Goal: Task Accomplishment & Management: Manage account settings

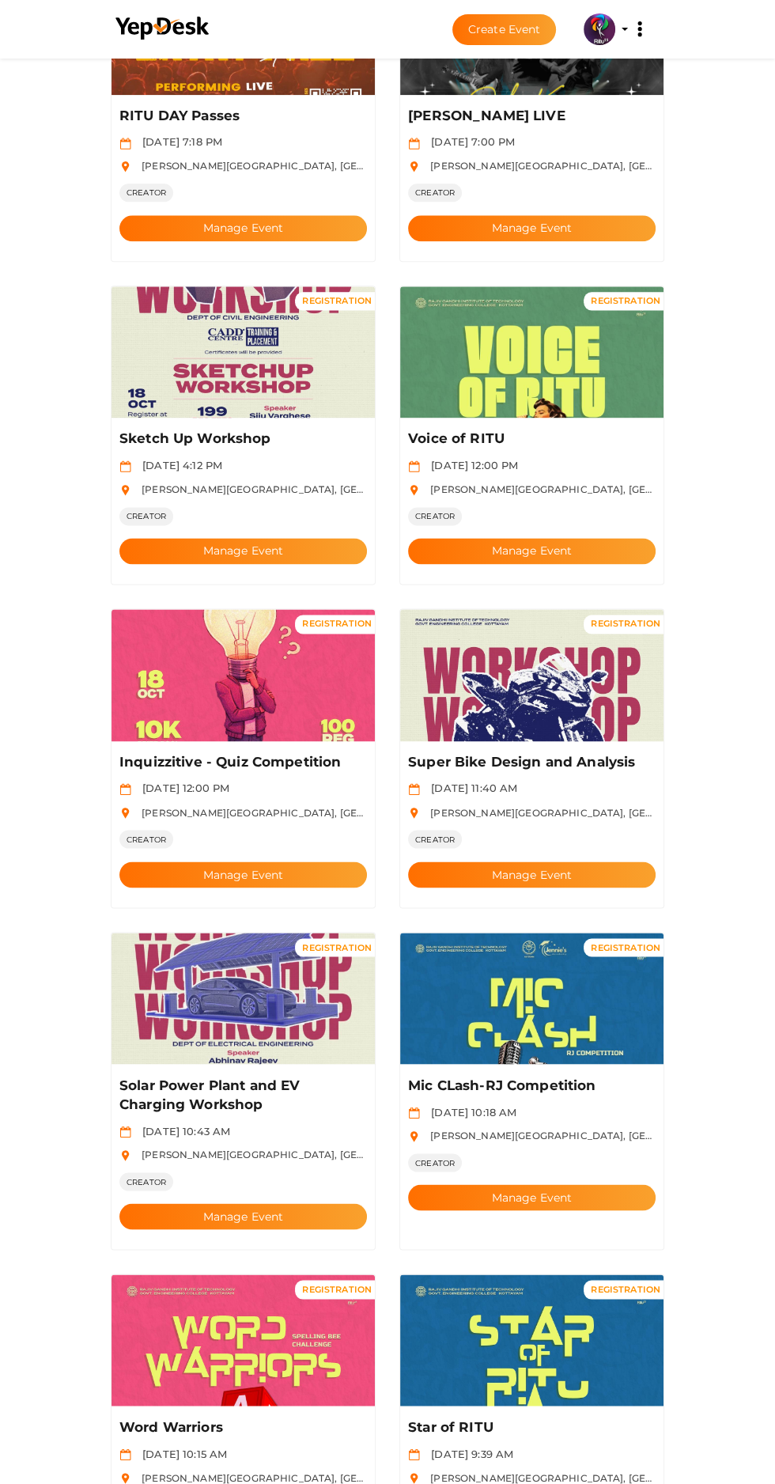
scroll to position [1219, 0]
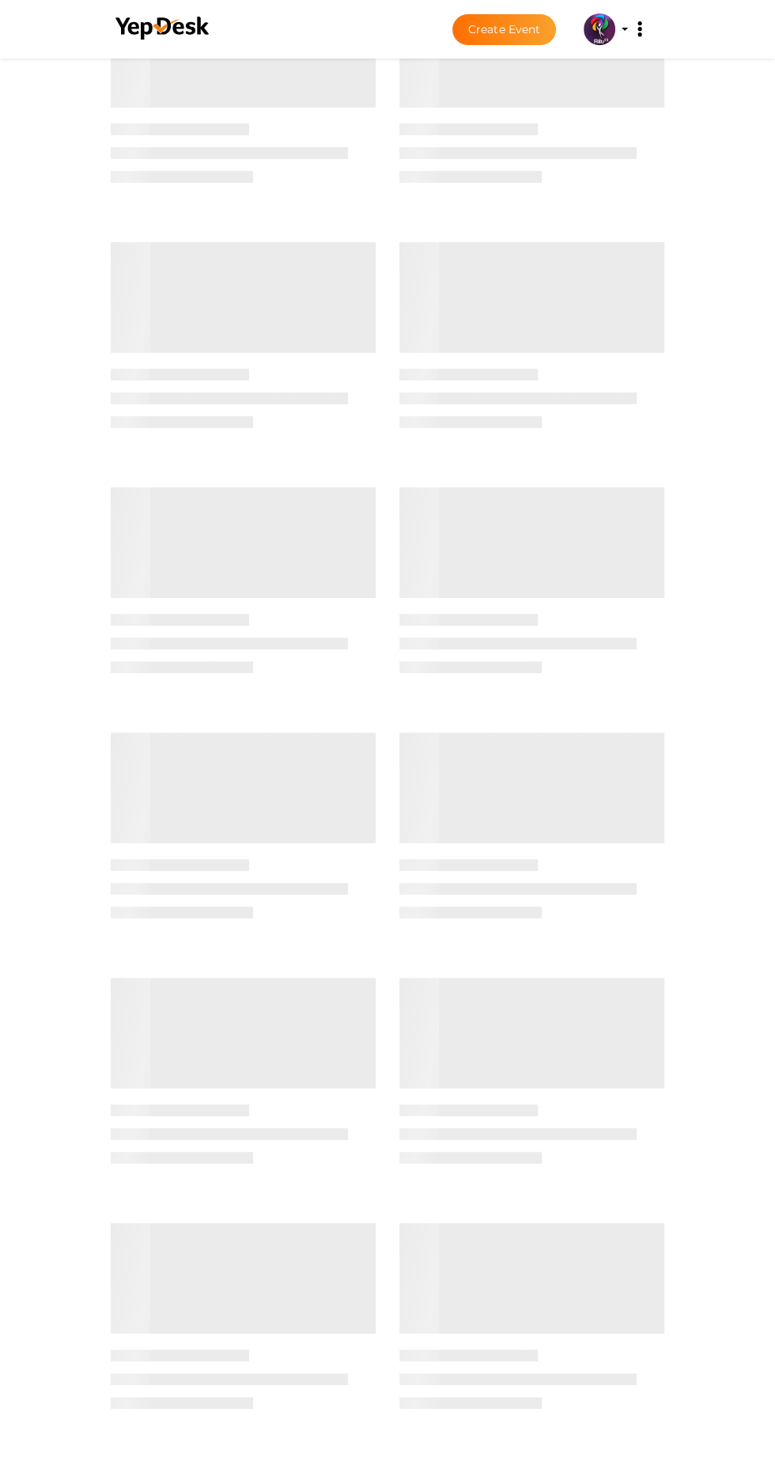
scroll to position [0, 0]
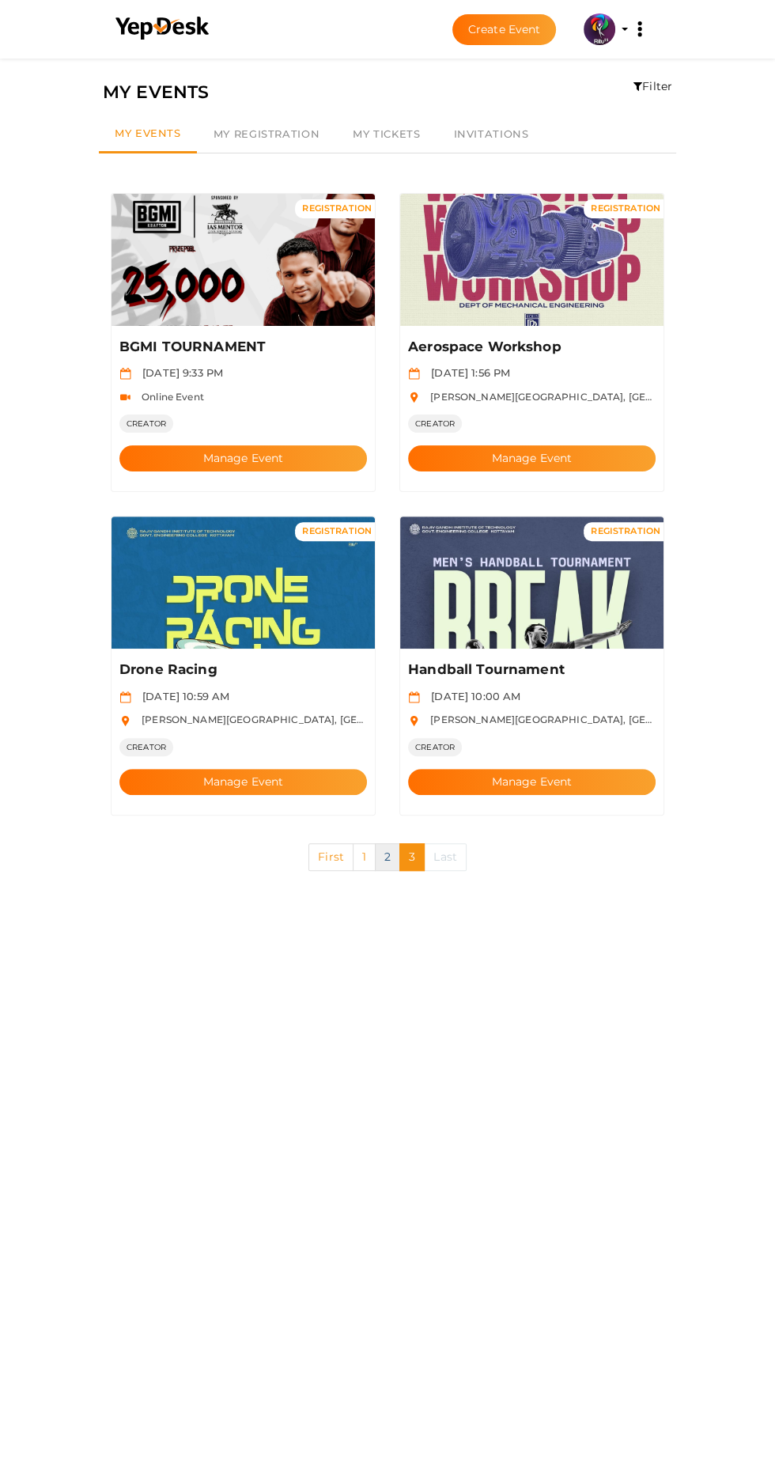
click at [387, 843] on link "2" at bounding box center [387, 857] width 25 height 28
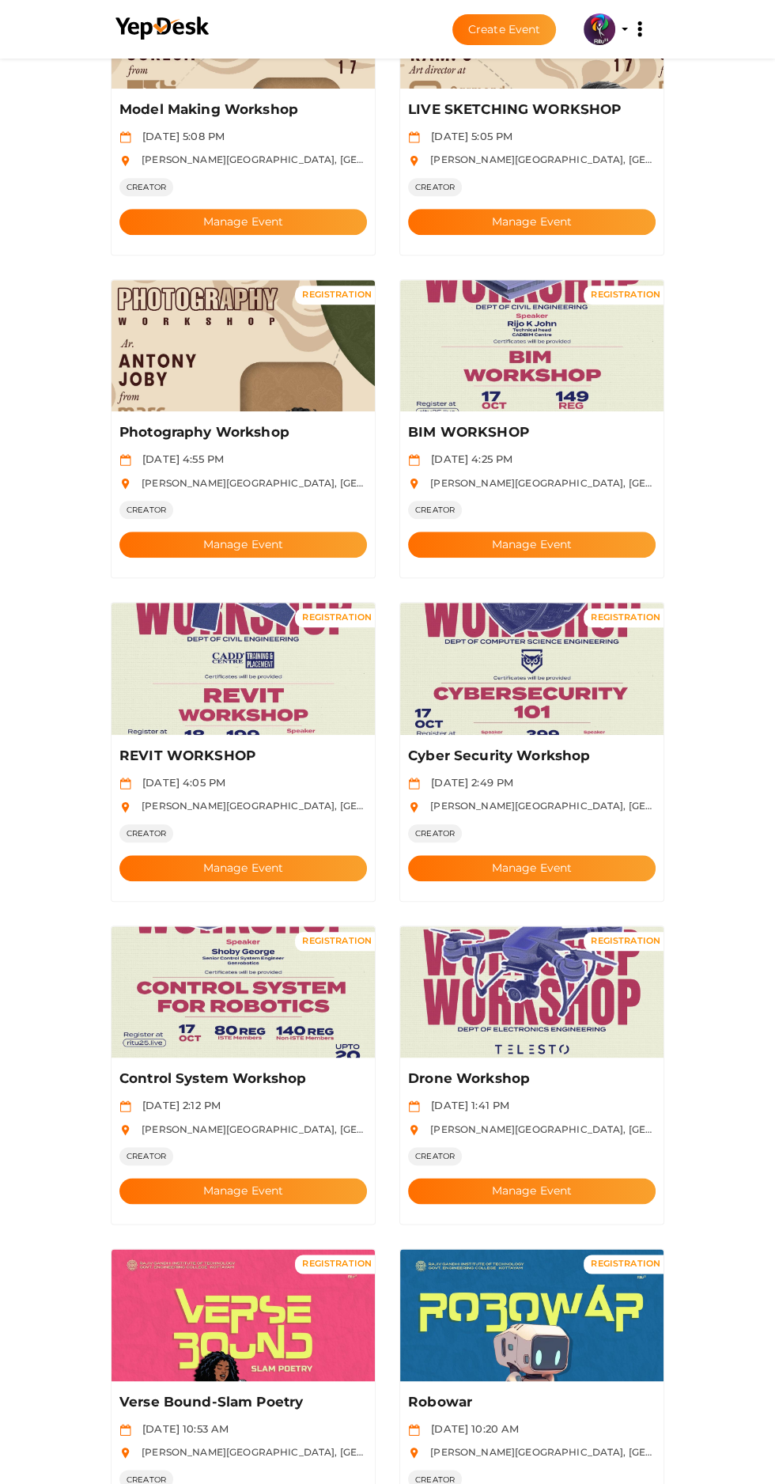
scroll to position [587, 0]
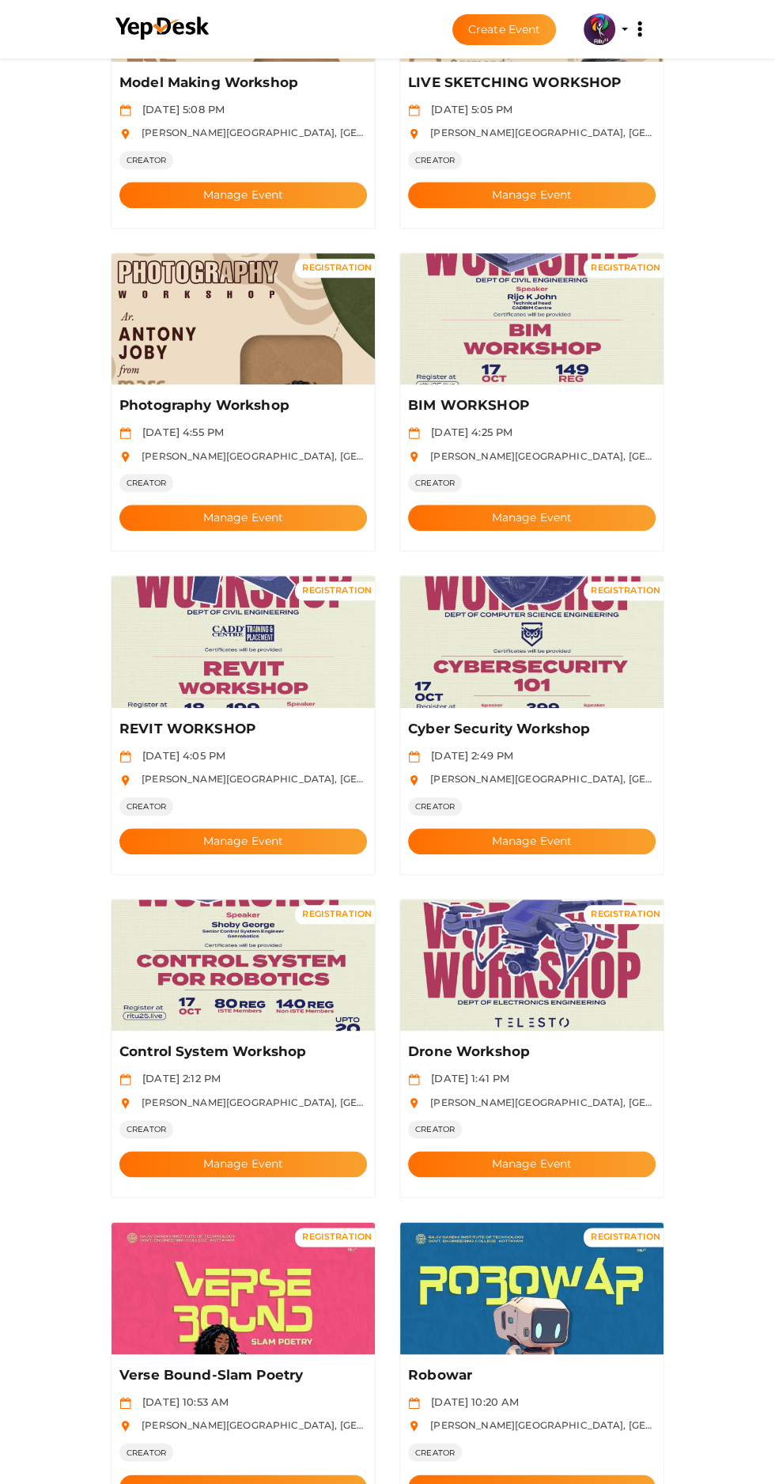
click at [293, 1151] on button "Manage Event" at bounding box center [243, 1164] width 248 height 26
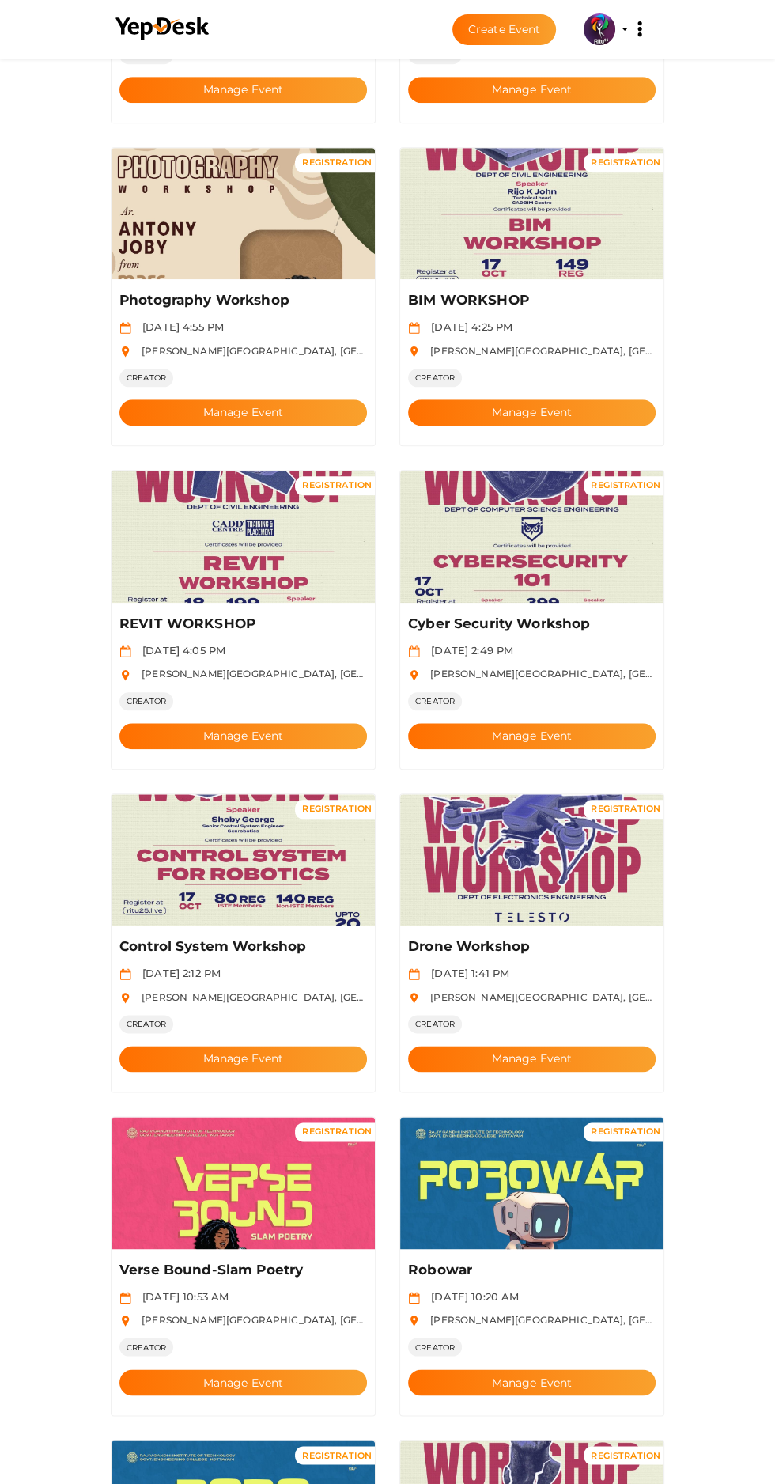
scroll to position [741, 0]
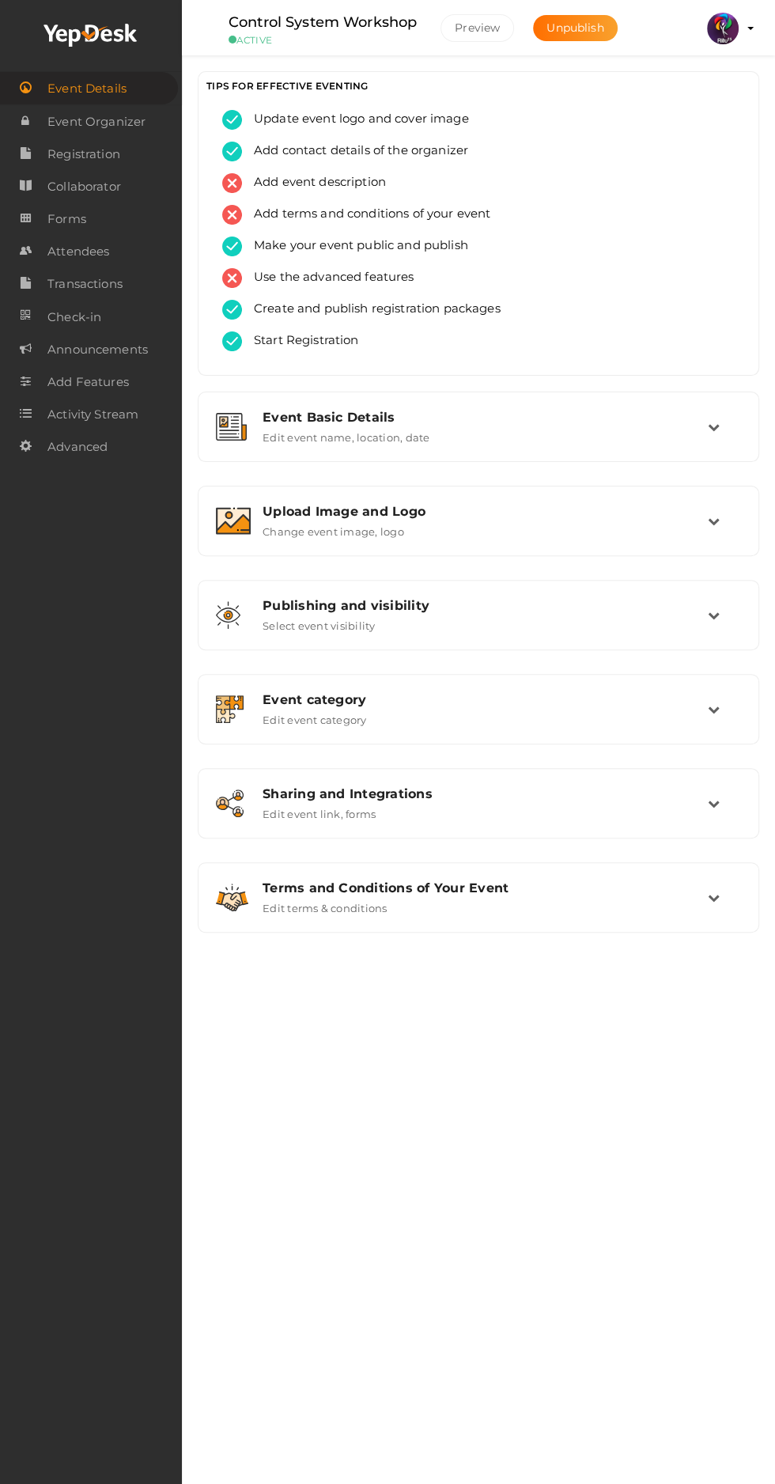
click at [119, 243] on link "Attendees" at bounding box center [91, 251] width 182 height 32
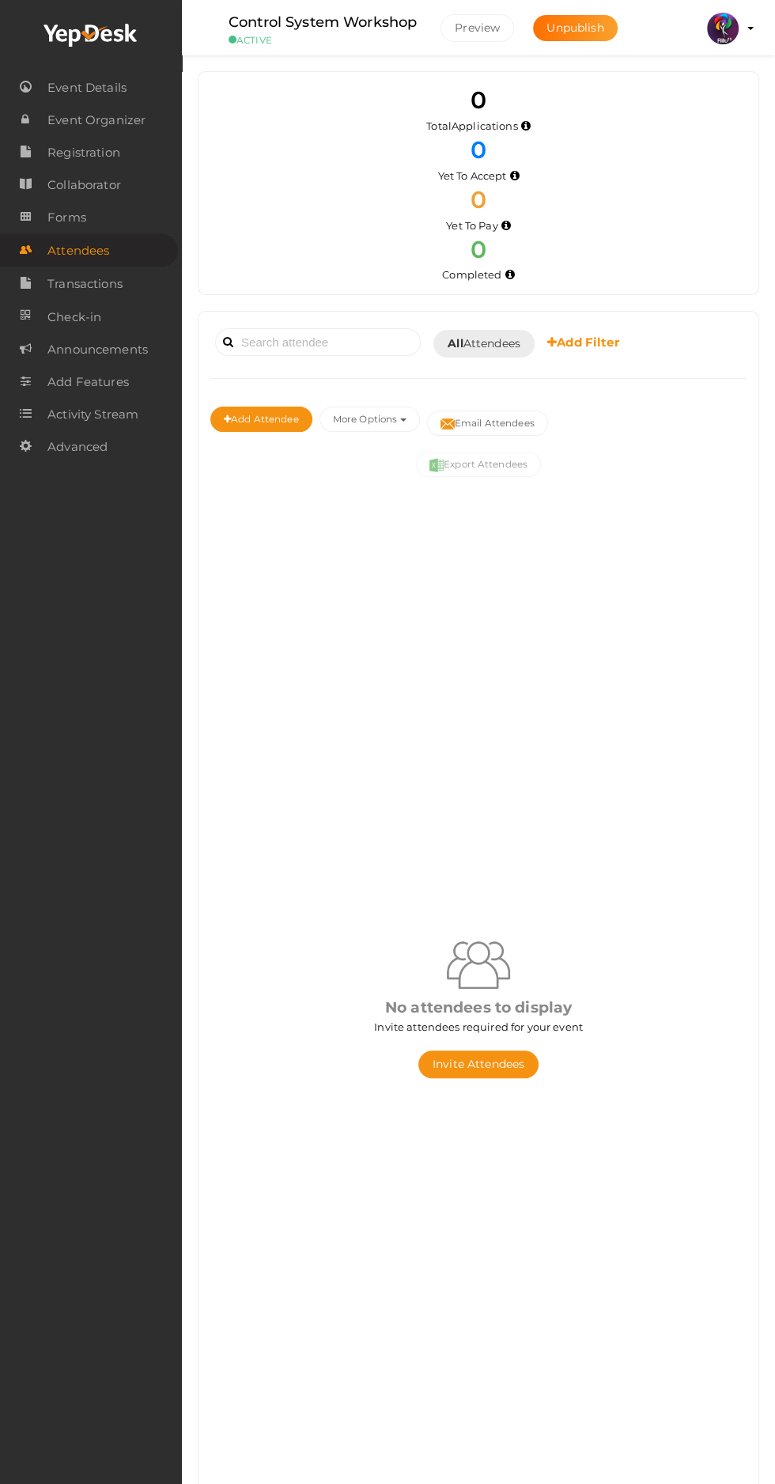
click at [100, 153] on span "Registration" at bounding box center [83, 153] width 73 height 32
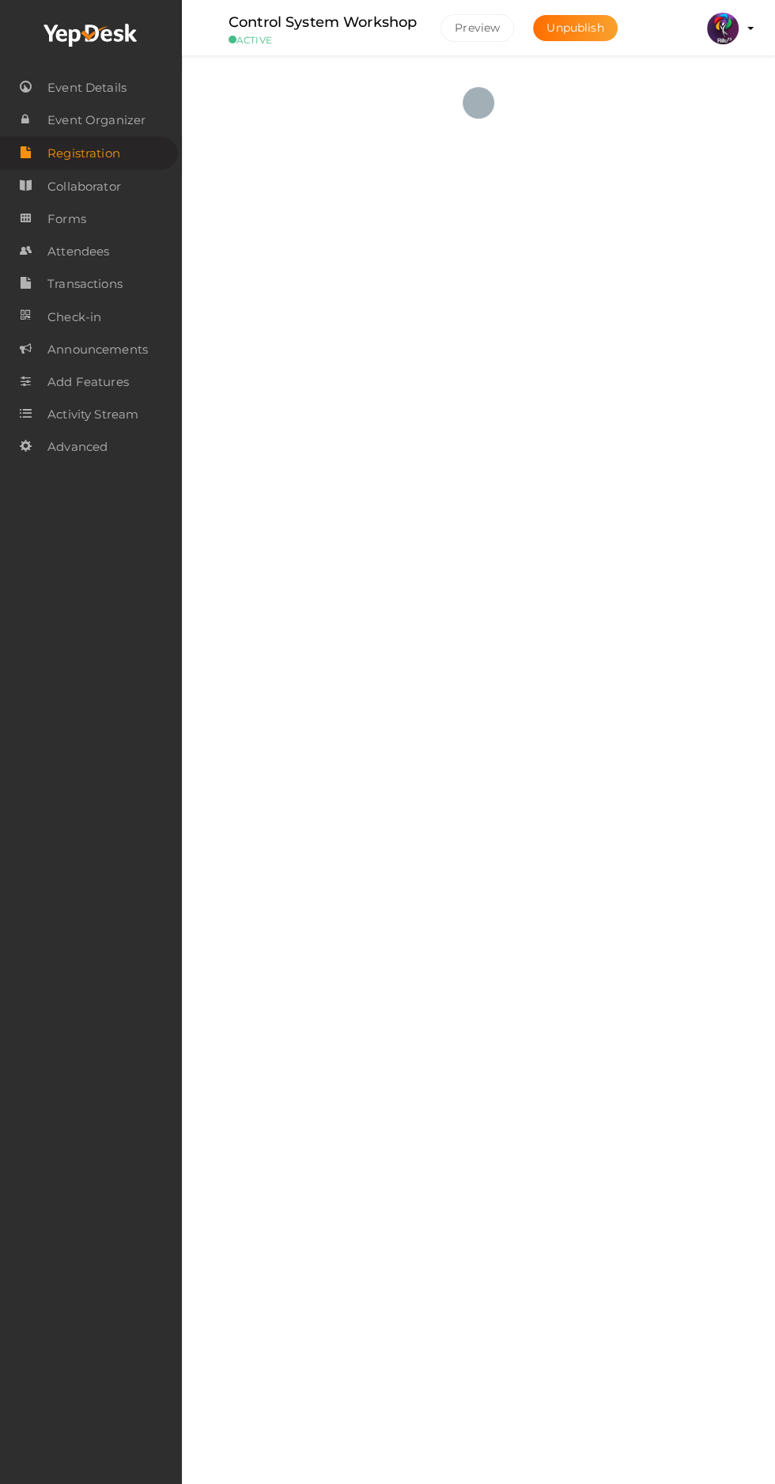
checkbox input "true"
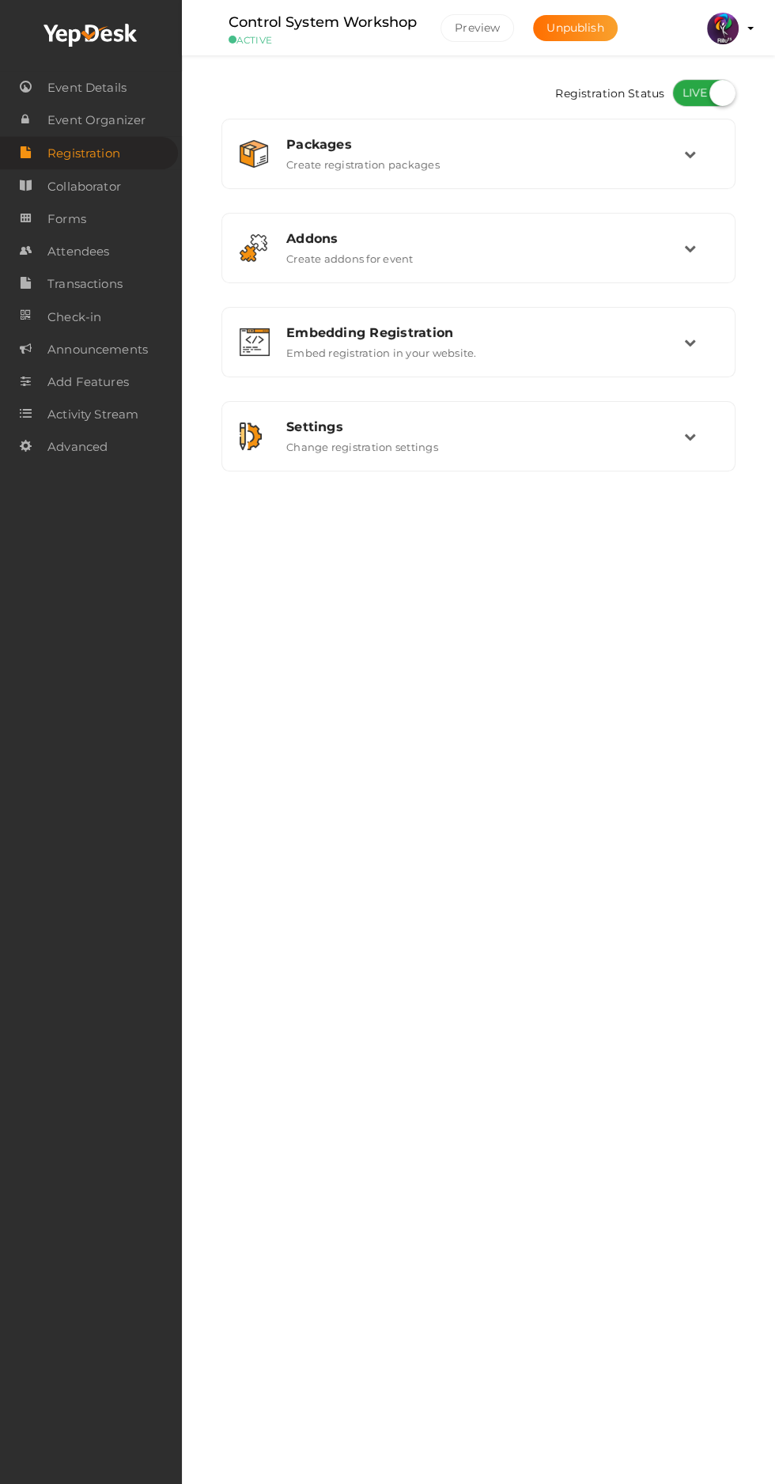
click at [690, 153] on icon at bounding box center [690, 154] width 12 height 12
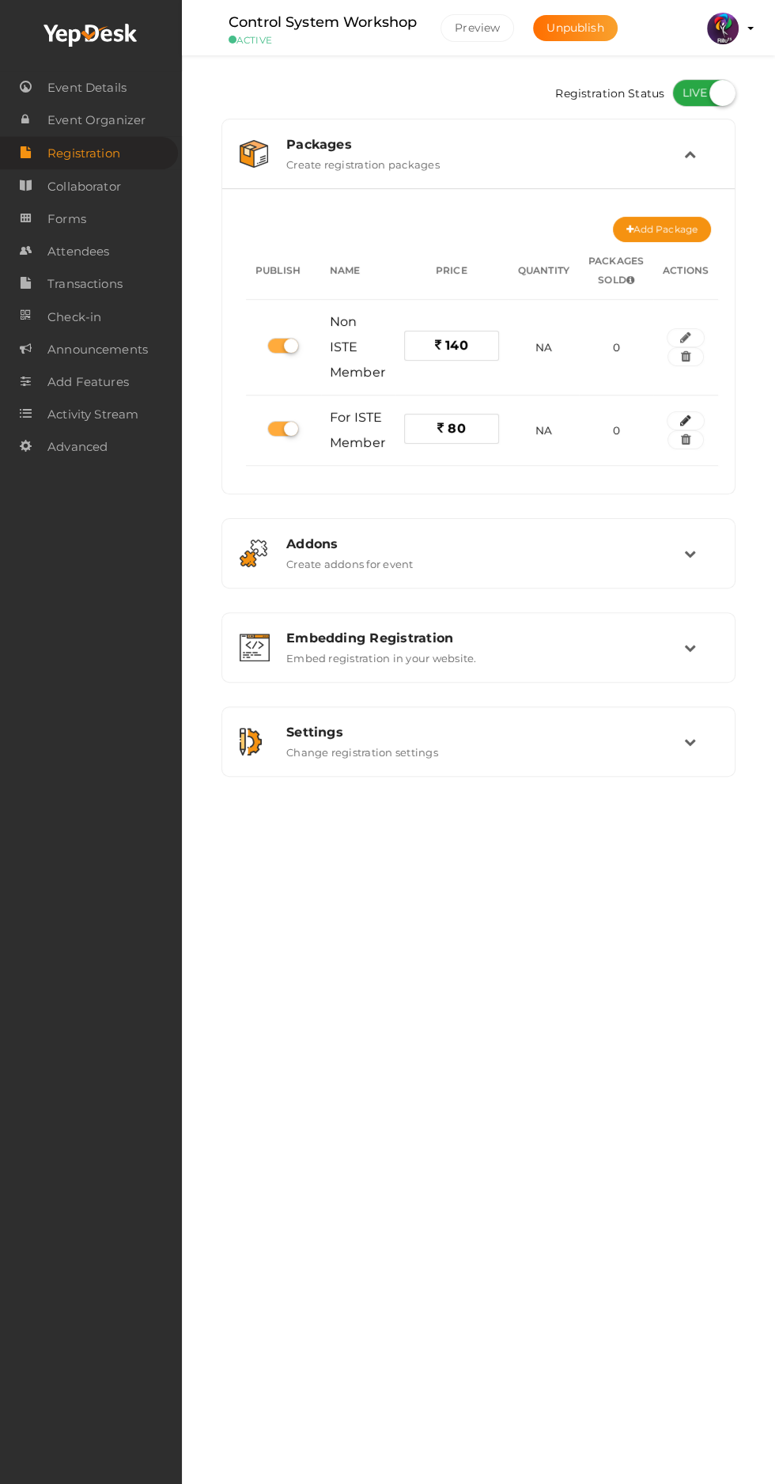
click at [684, 421] on icon "button" at bounding box center [685, 420] width 11 height 9
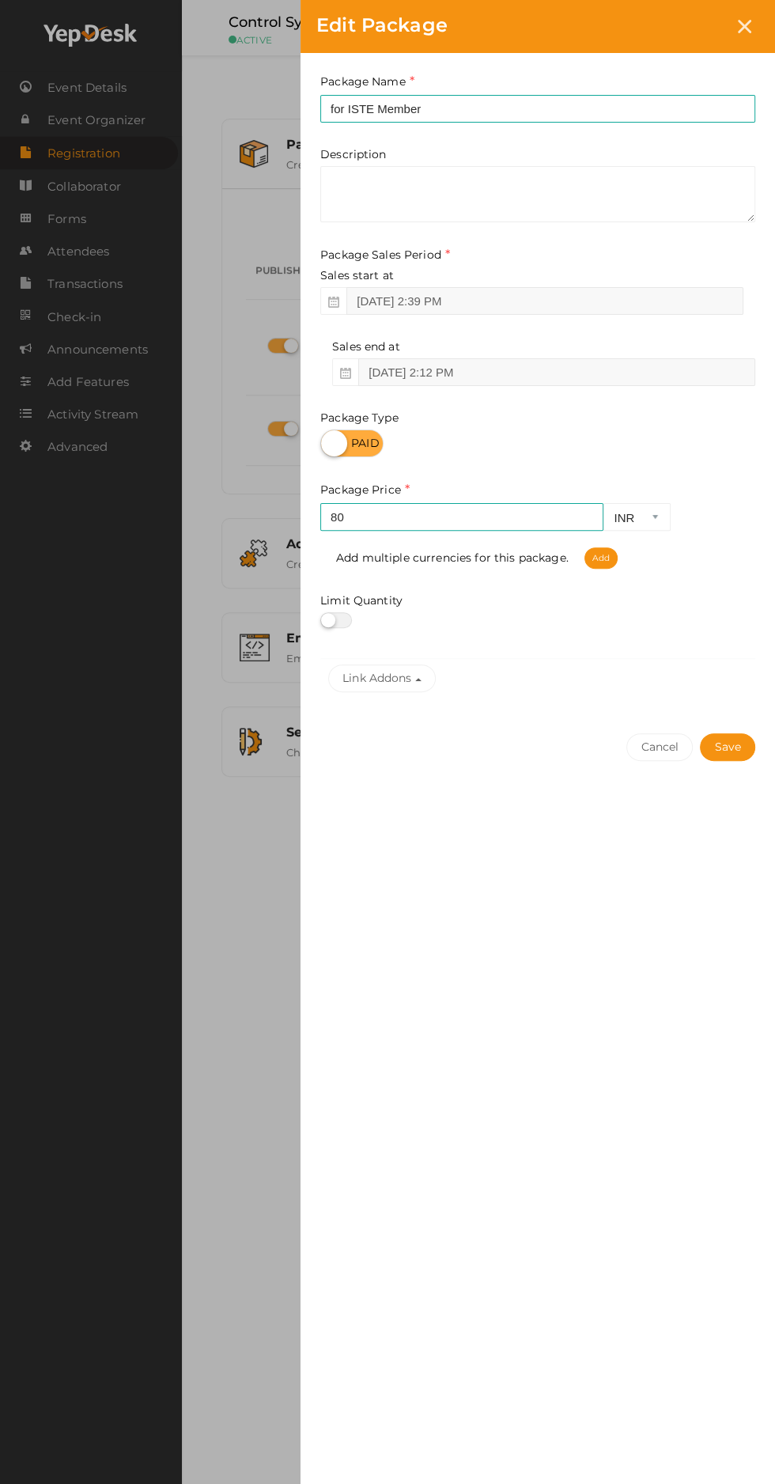
click at [663, 750] on button "Cancel" at bounding box center [659, 747] width 66 height 28
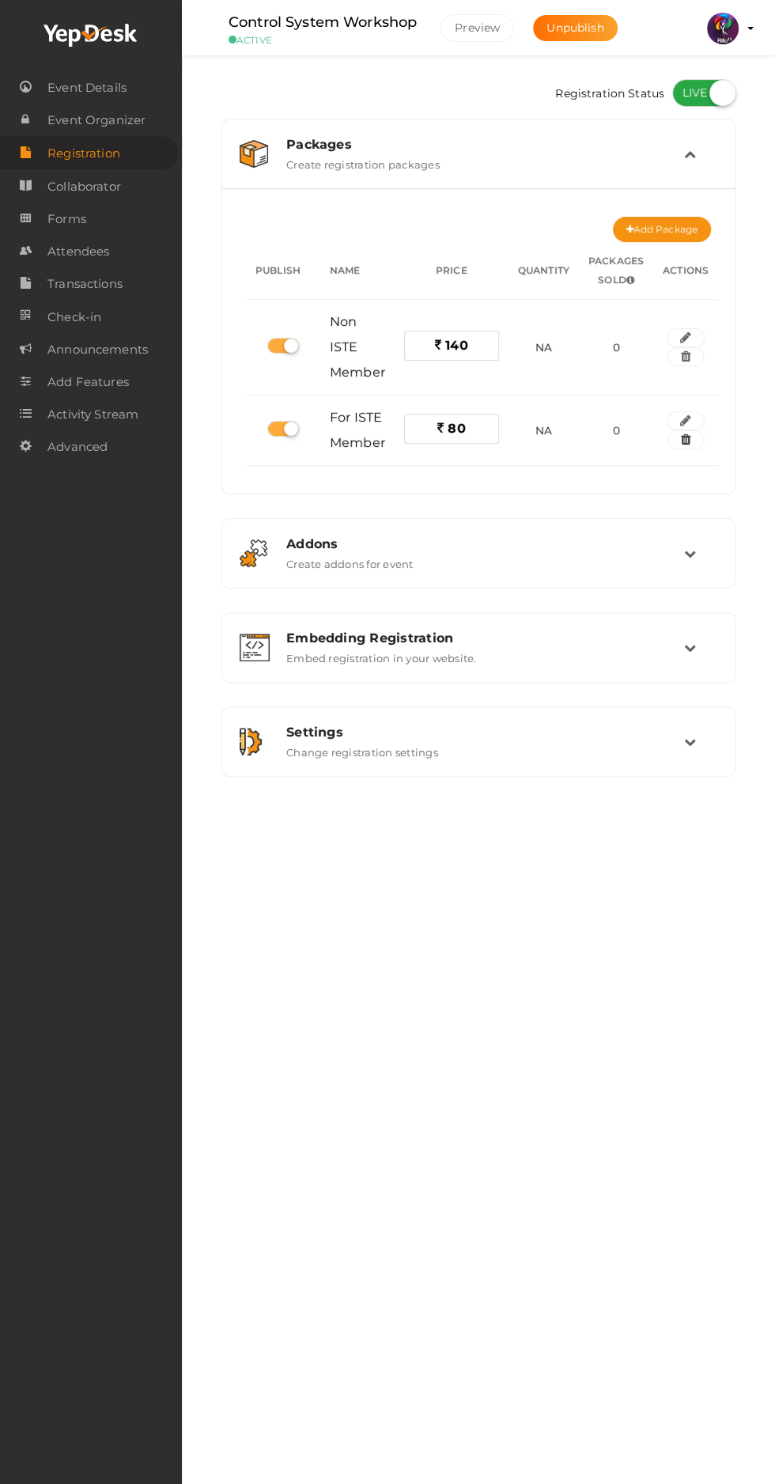
click at [686, 448] on button "button" at bounding box center [685, 439] width 36 height 19
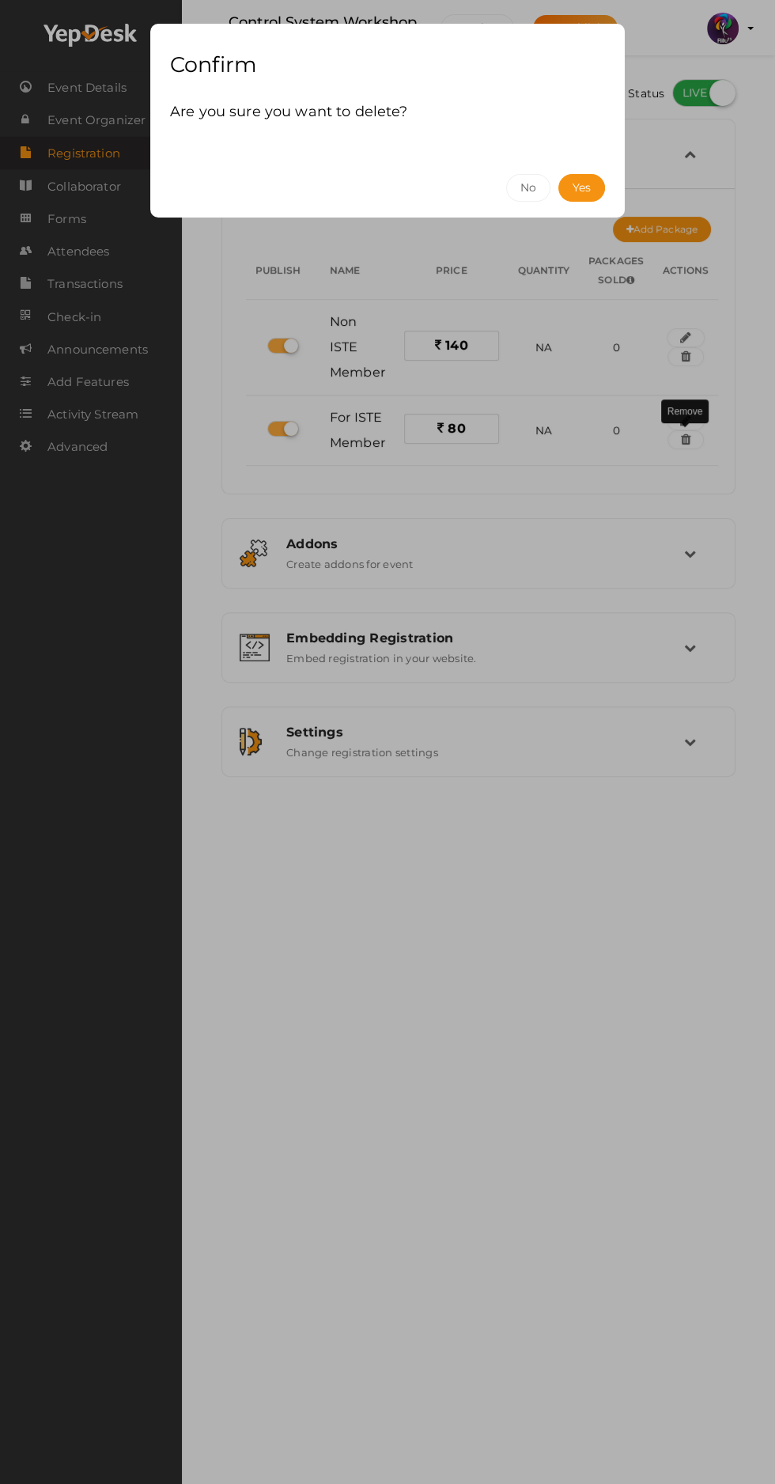
click at [582, 193] on button "Yes" at bounding box center [581, 188] width 47 height 28
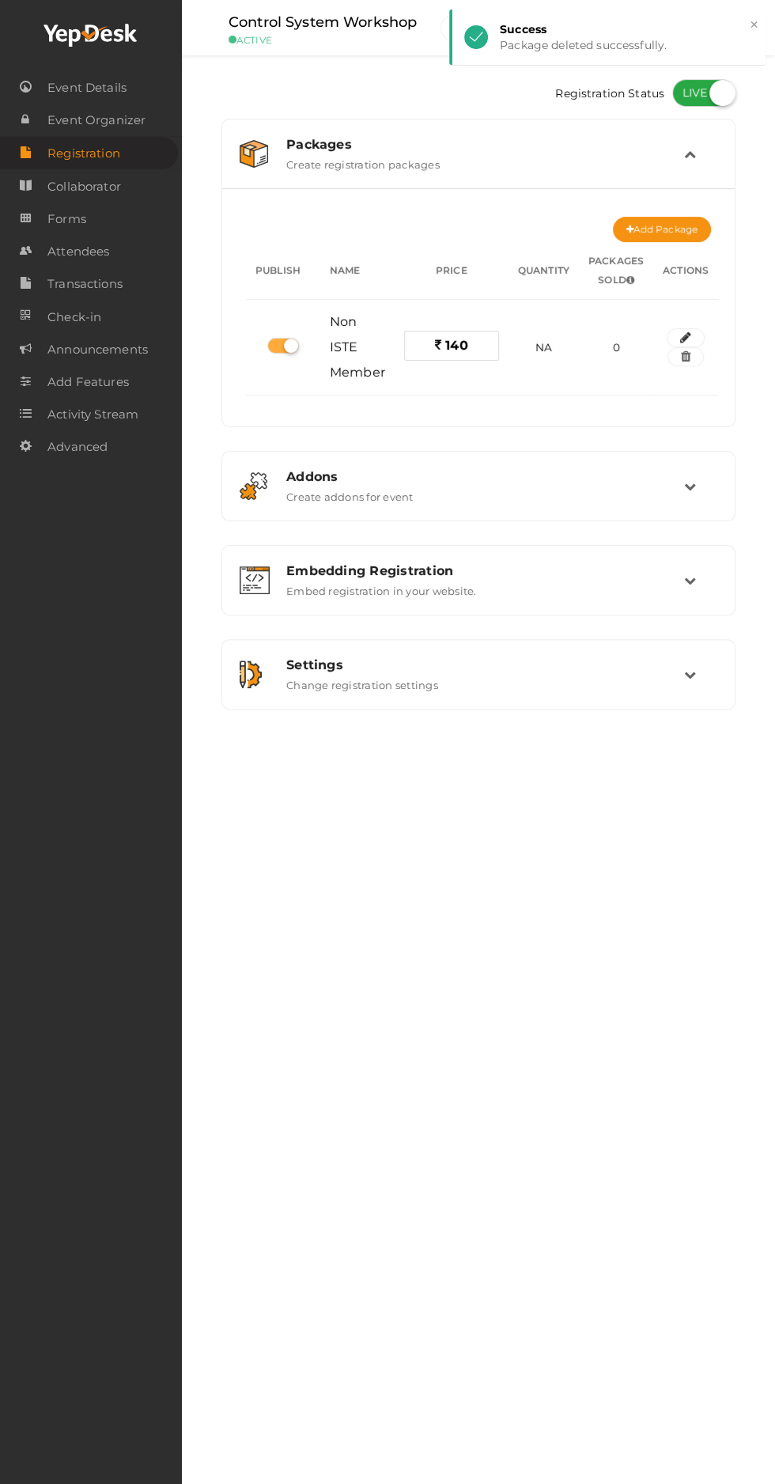
click at [682, 333] on icon "button" at bounding box center [685, 337] width 11 height 9
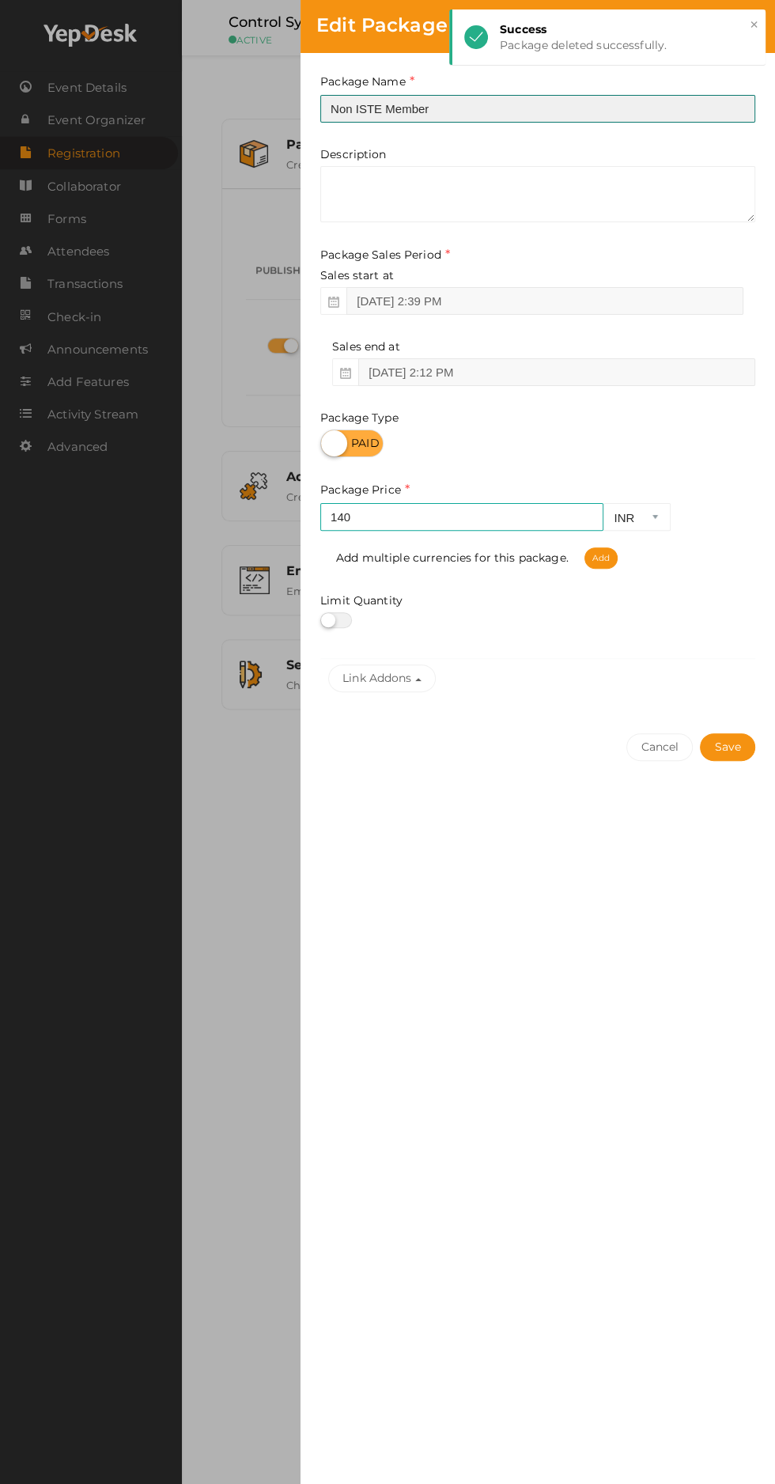
click at [519, 108] on input "Non ISTE Member" at bounding box center [537, 109] width 435 height 28
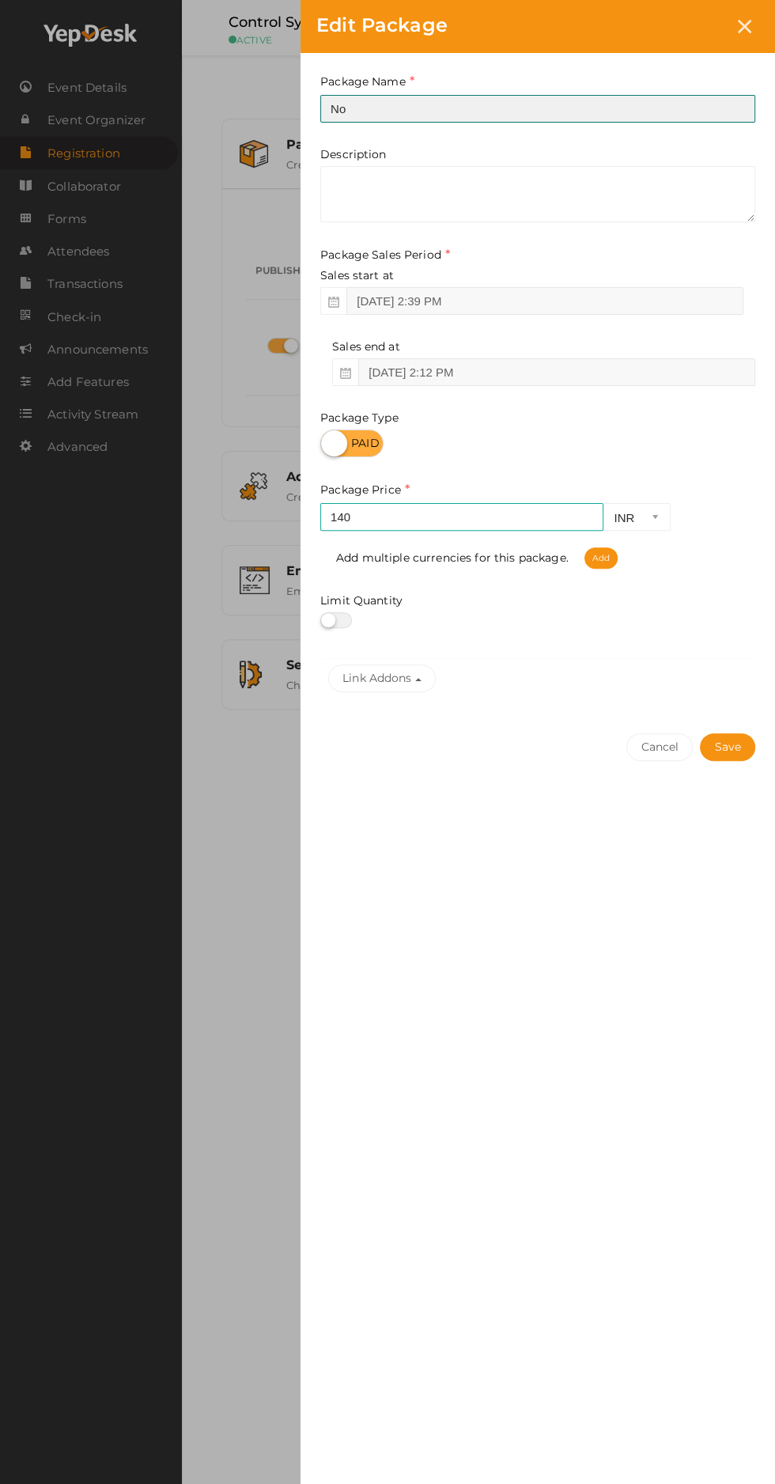
type input "N"
type input "Registeration"
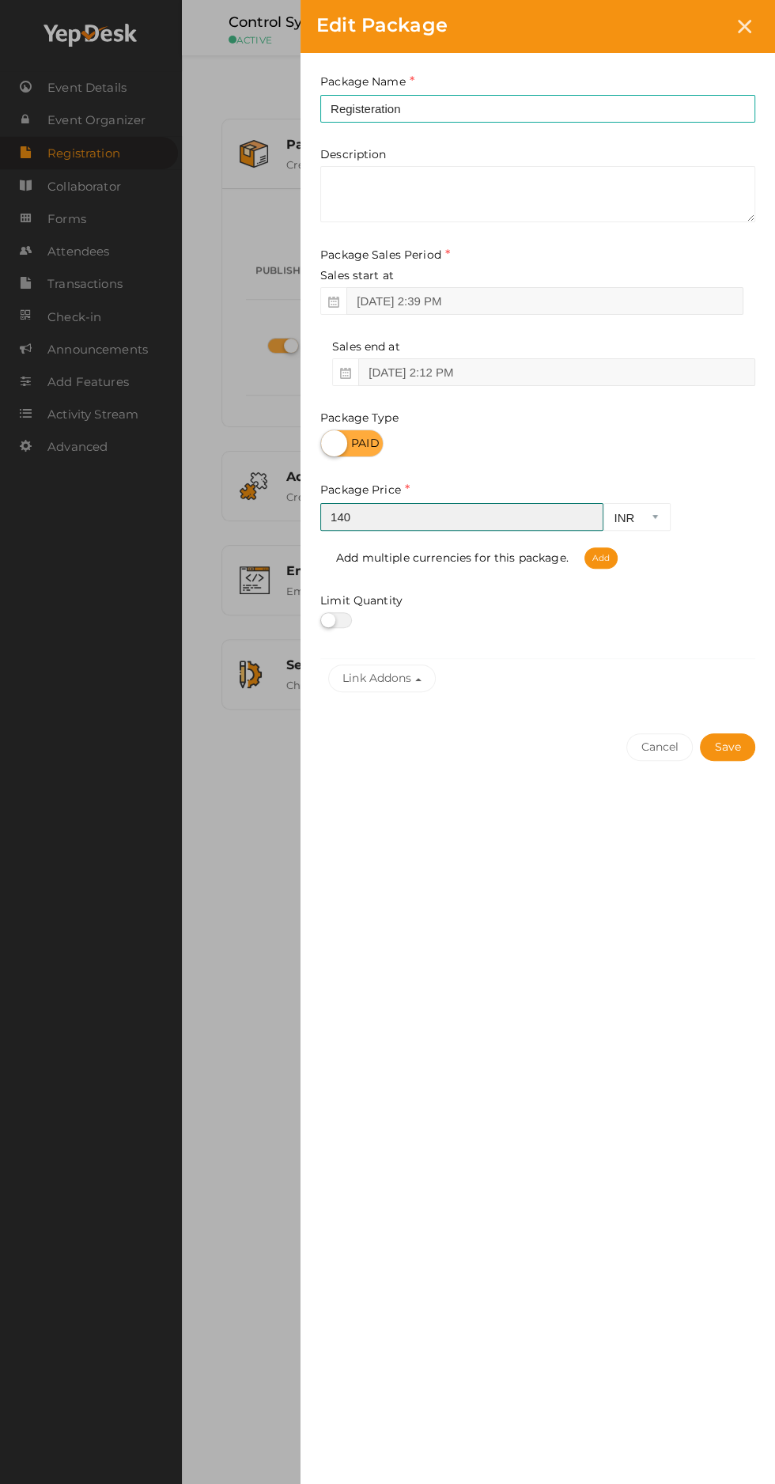
click at [486, 515] on input "140" at bounding box center [461, 517] width 283 height 28
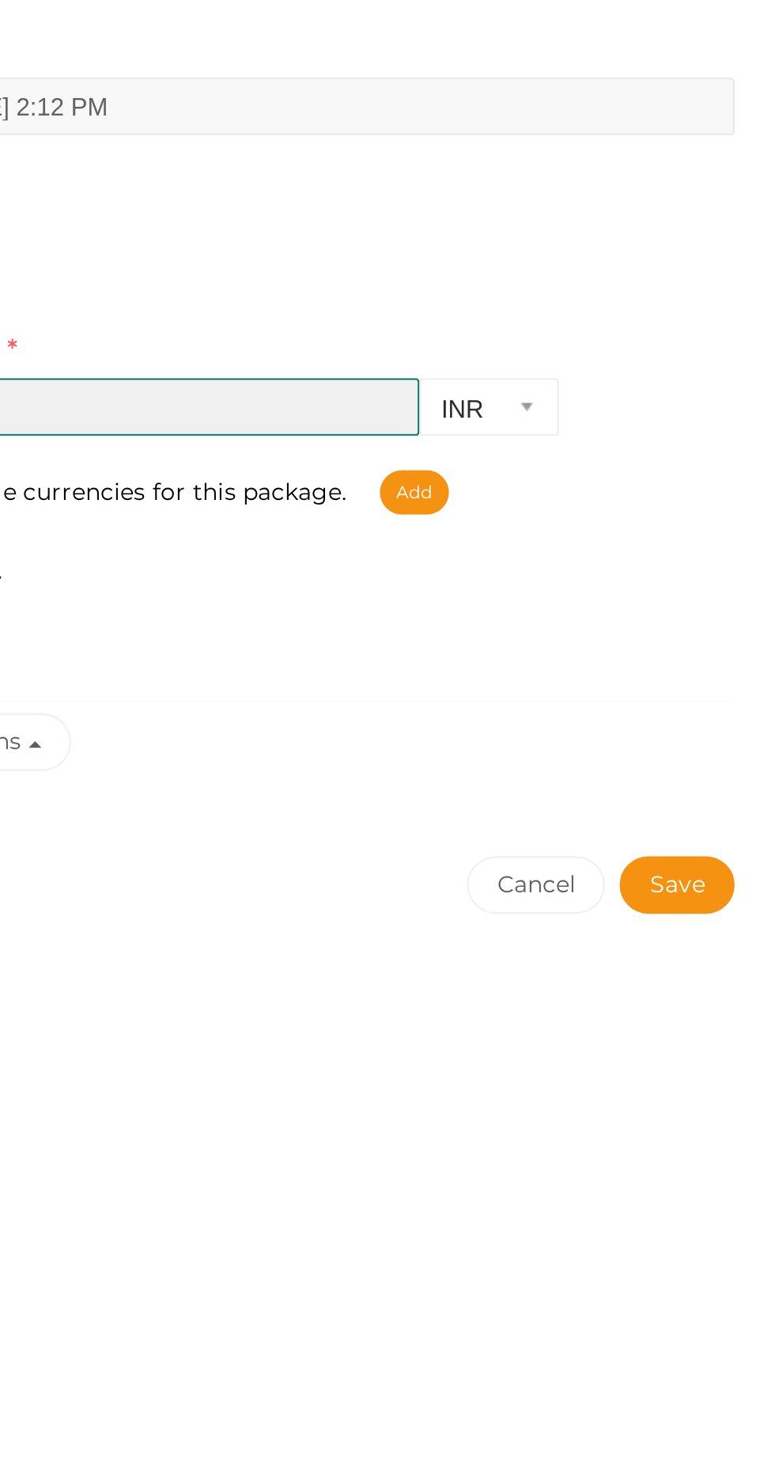
type input "100"
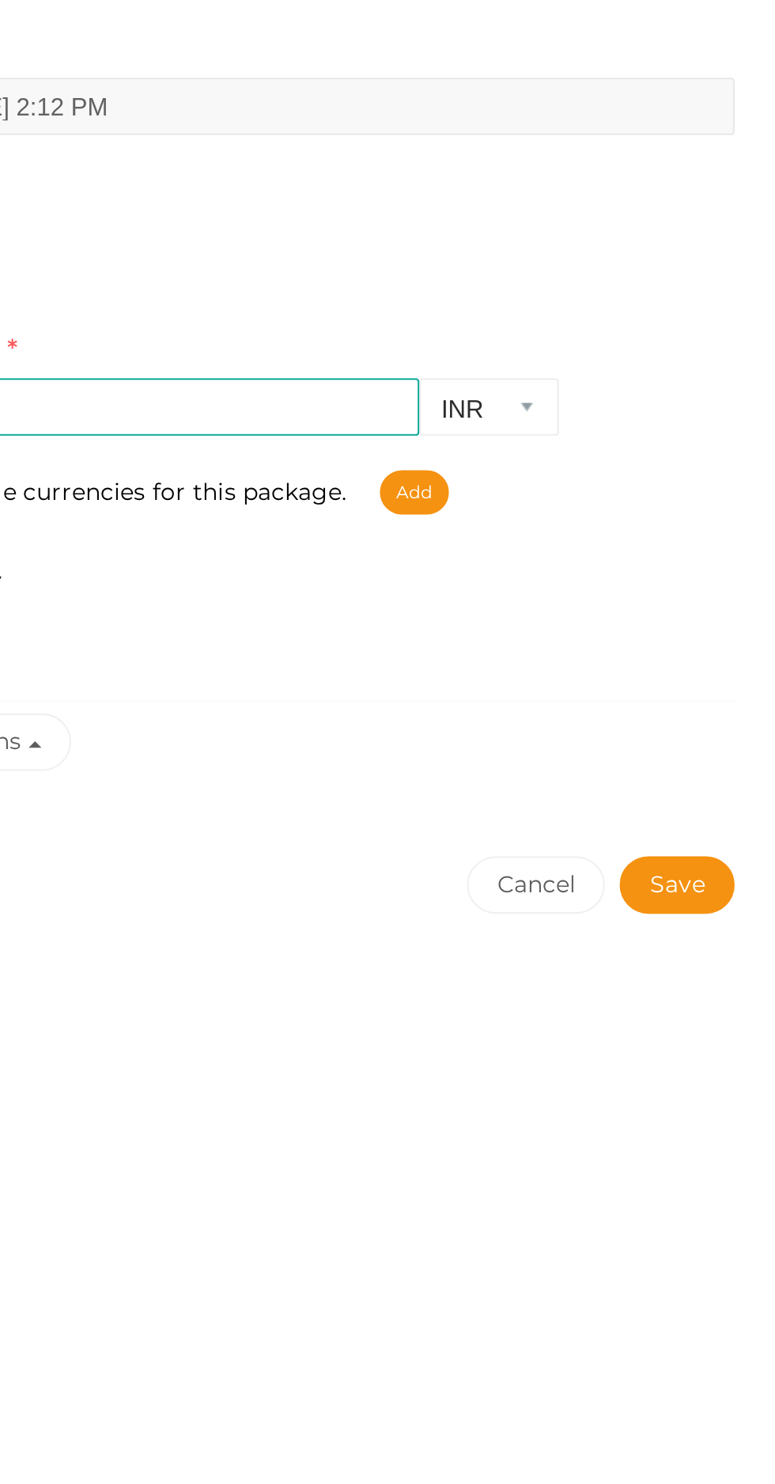
click at [731, 742] on button "Save" at bounding box center [727, 747] width 55 height 28
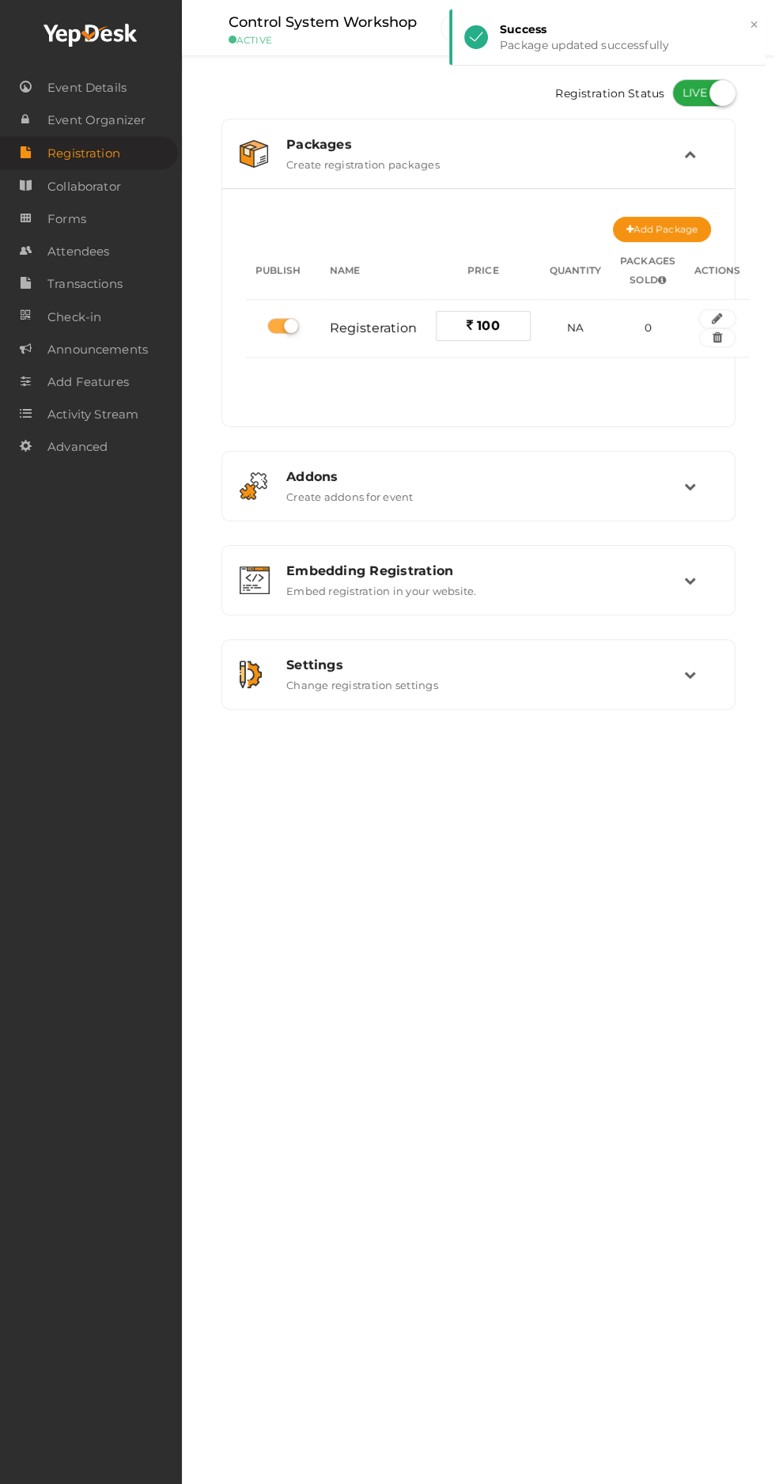
click at [122, 76] on span "Event Details" at bounding box center [86, 88] width 79 height 32
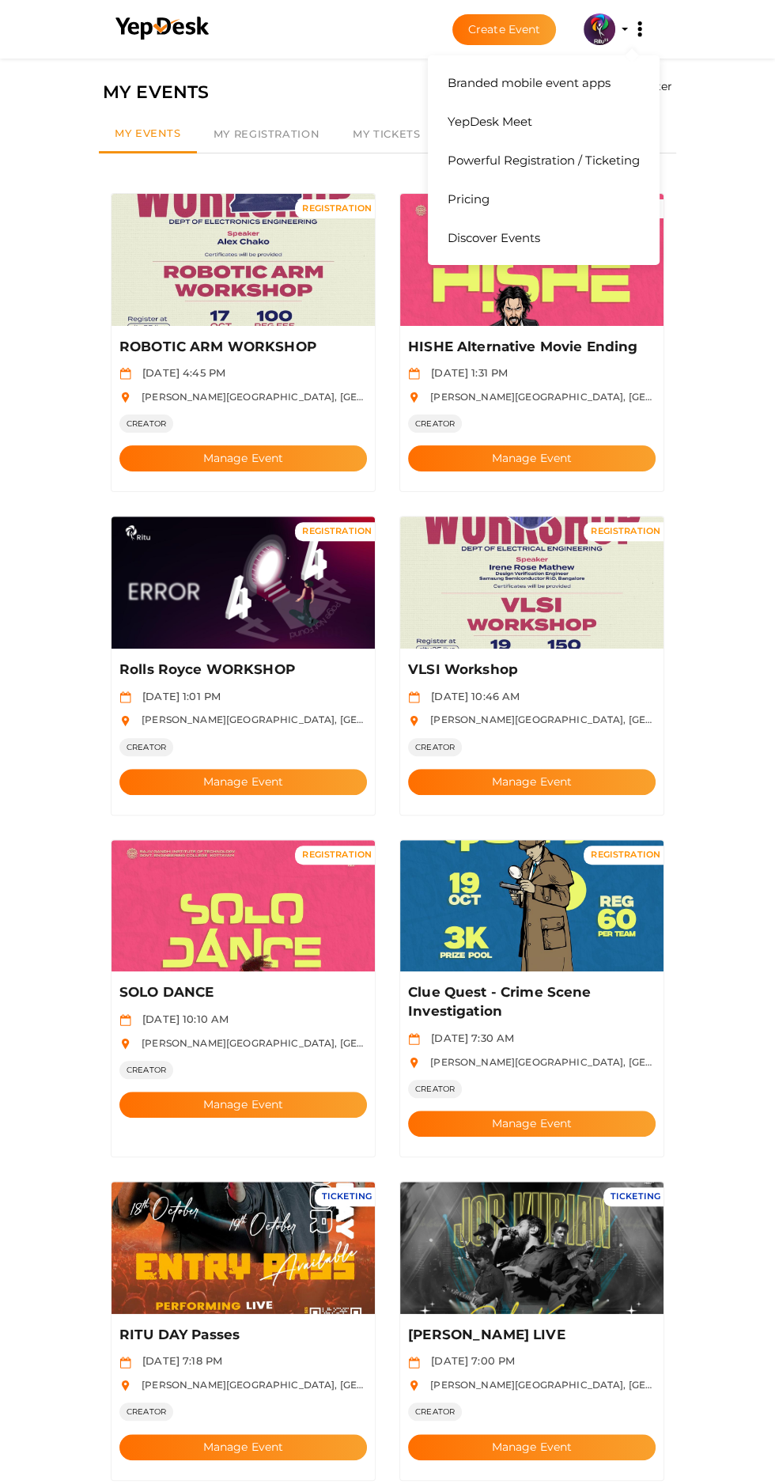
click at [639, 28] on icon at bounding box center [639, 29] width 4 height 4
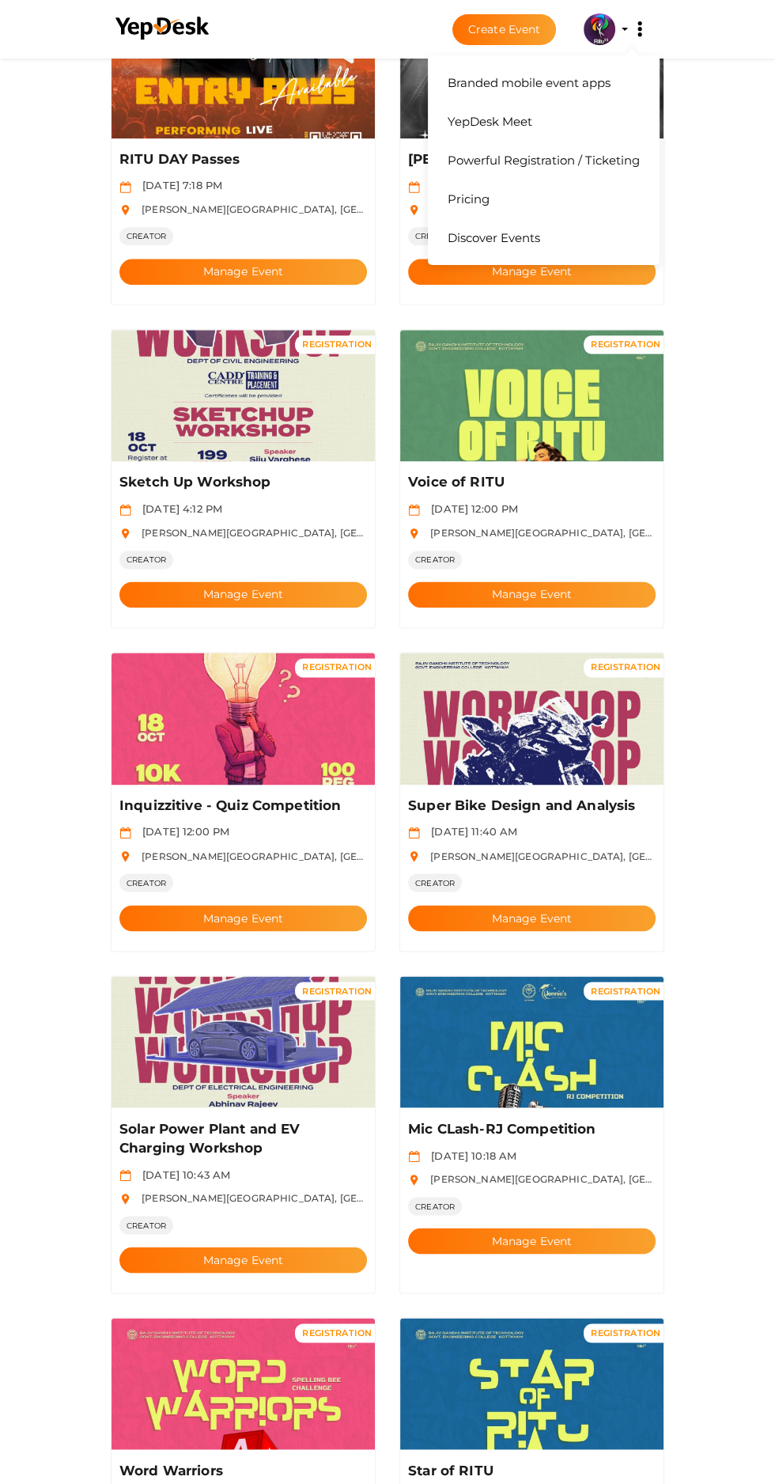
scroll to position [1219, 0]
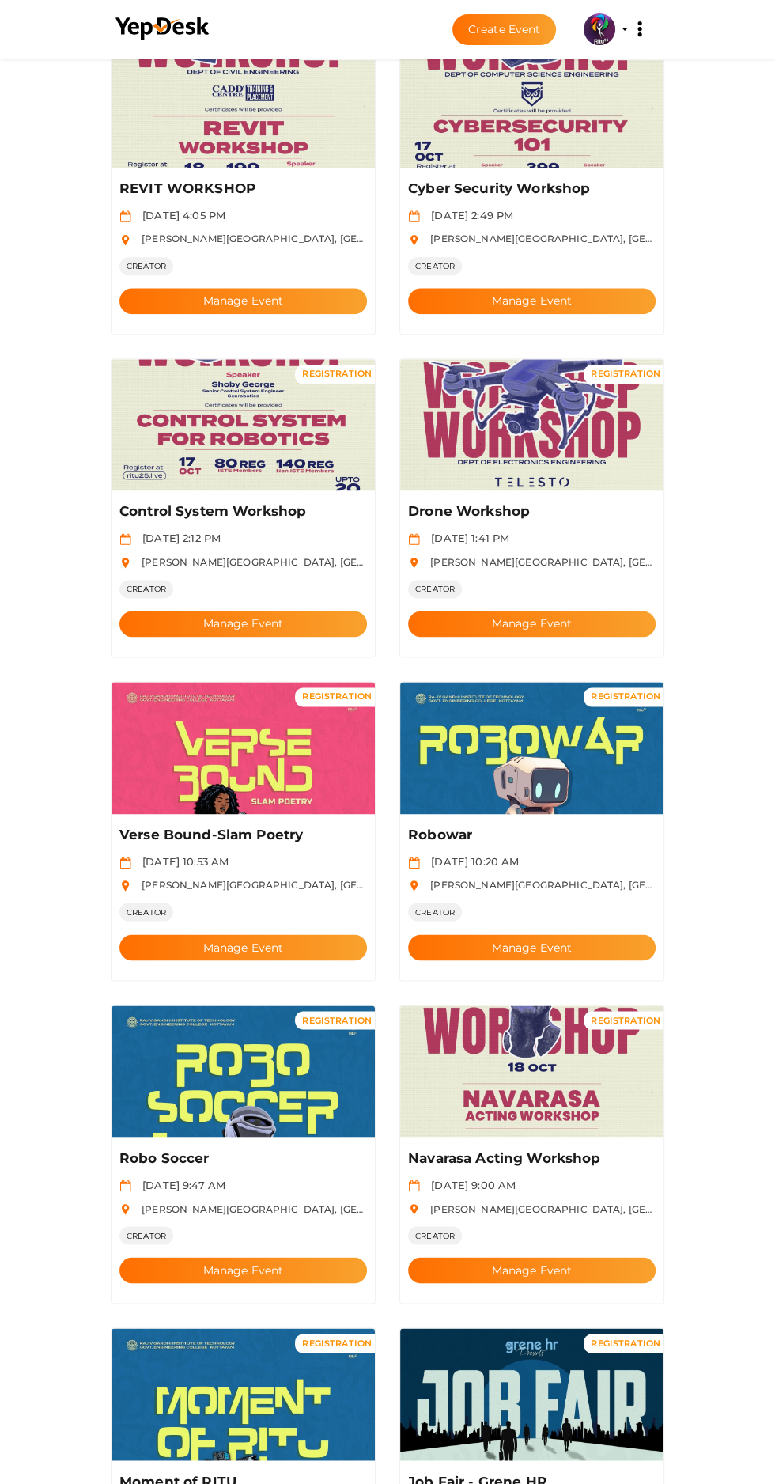
scroll to position [1181, 0]
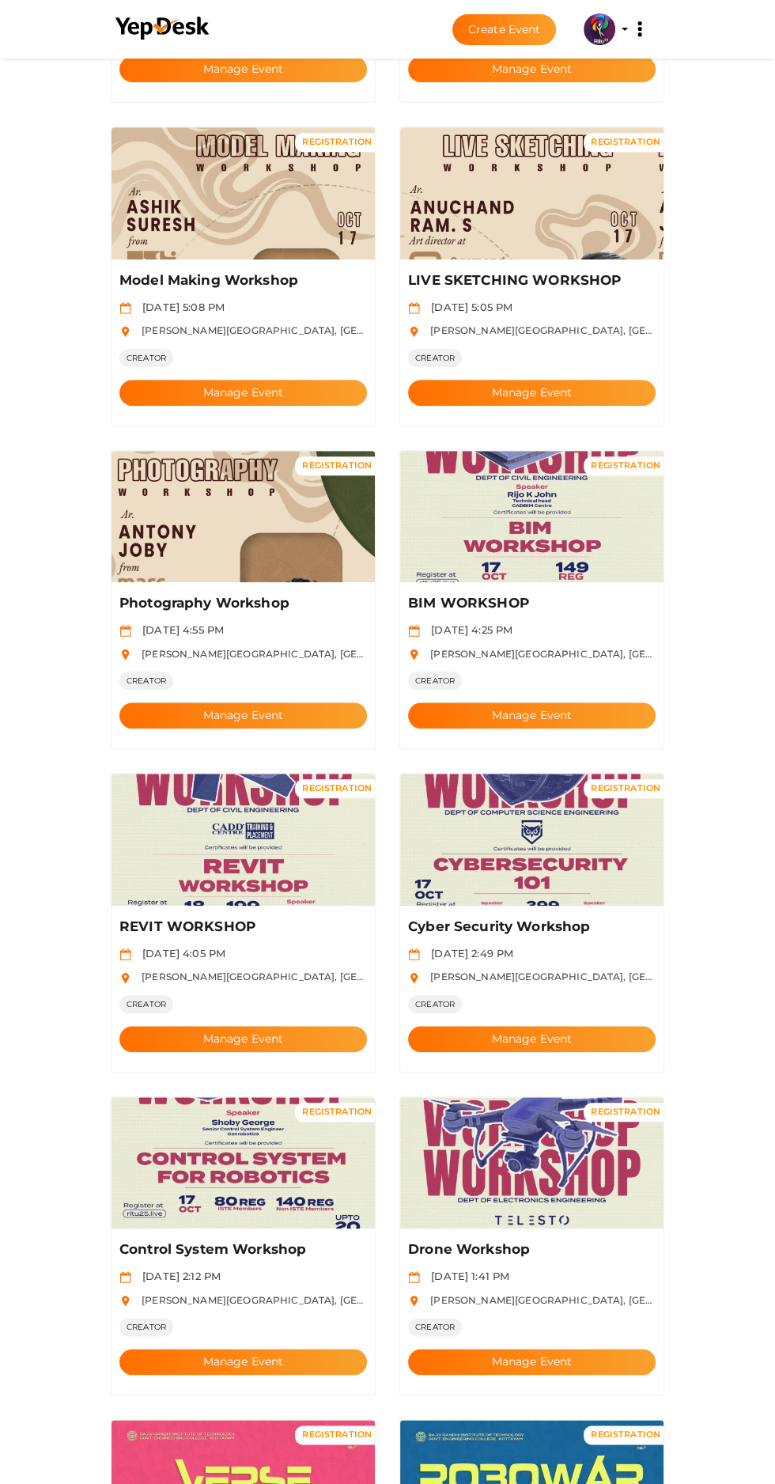
scroll to position [390, 0]
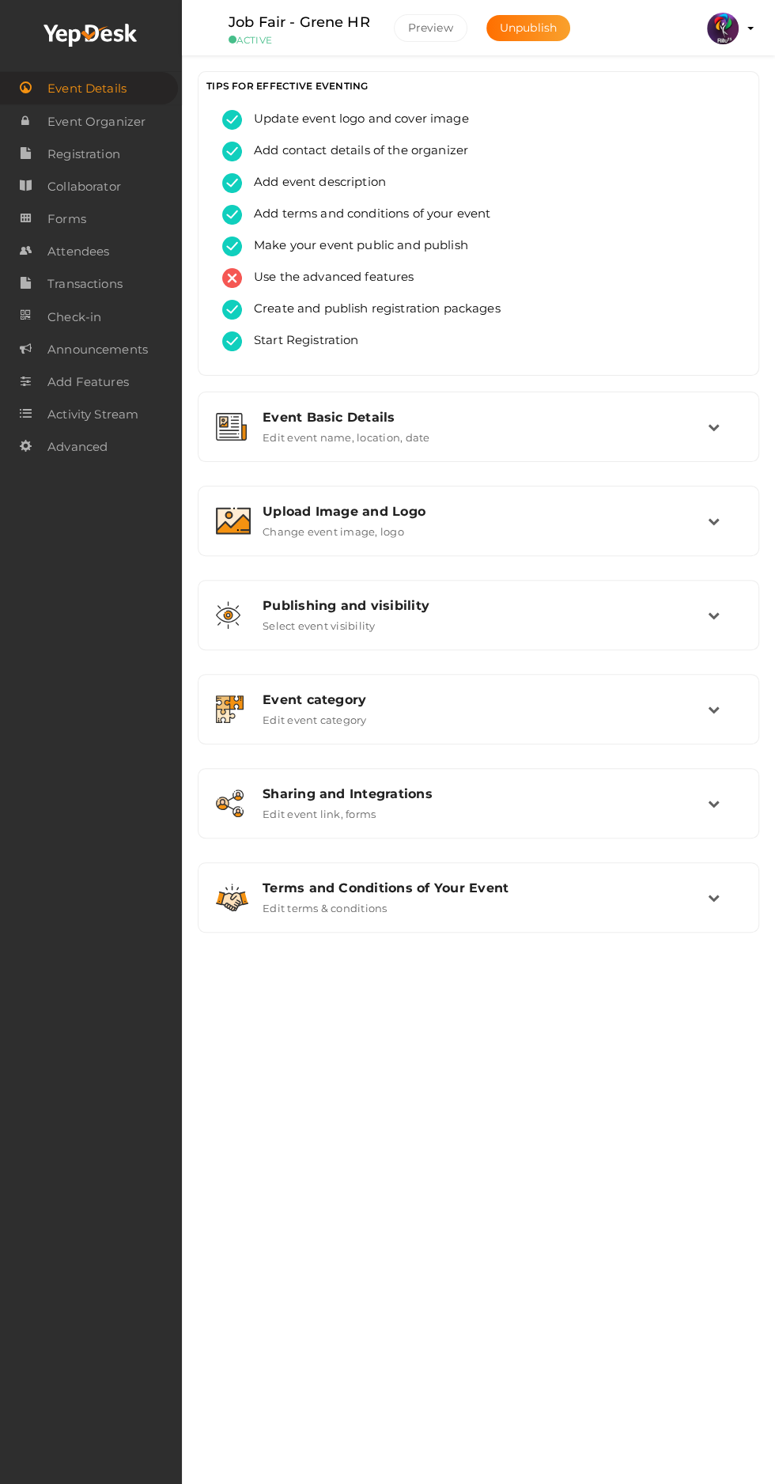
click at [112, 248] on link "Attendees" at bounding box center [91, 251] width 182 height 32
click at [722, 27] on img at bounding box center [723, 29] width 32 height 32
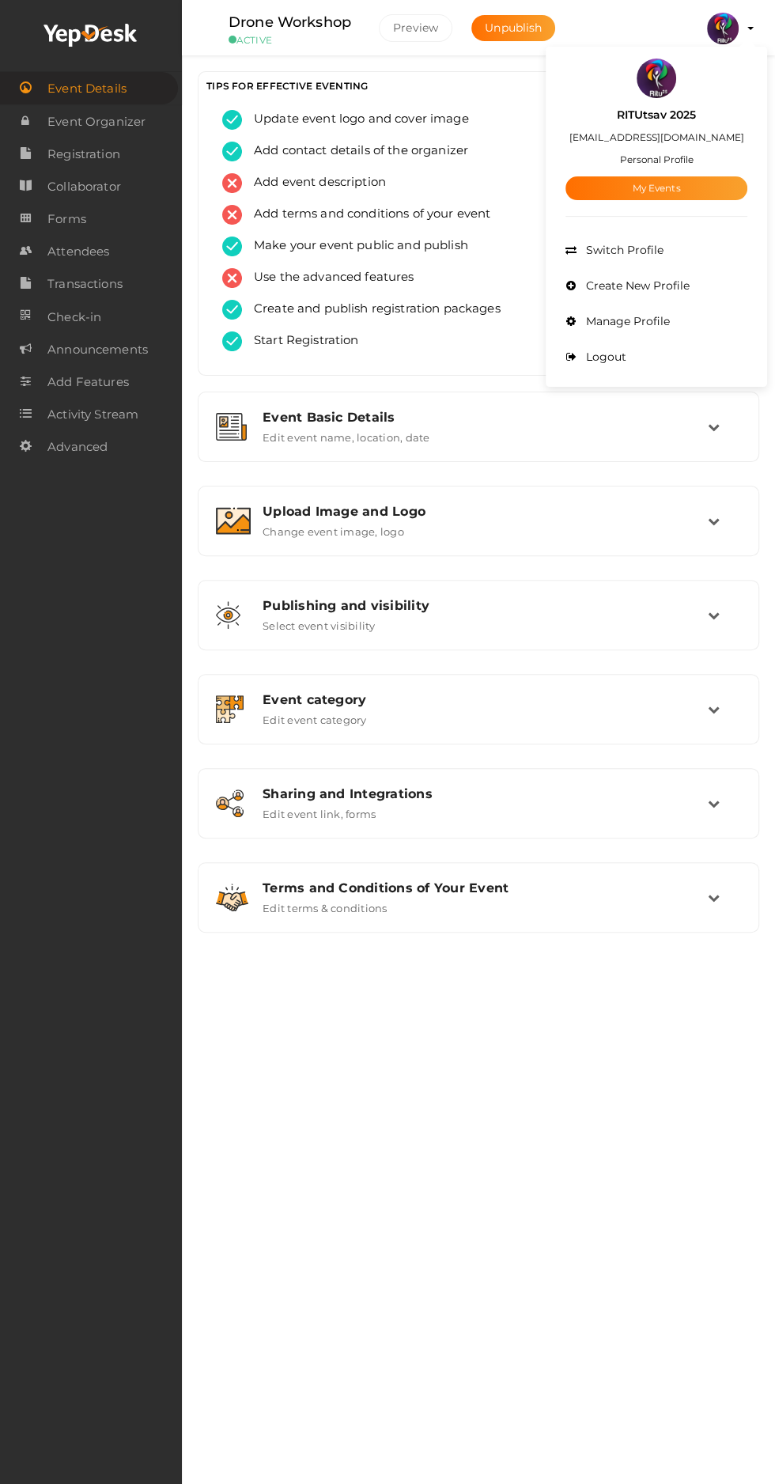
click at [714, 192] on link "My Events" at bounding box center [656, 188] width 182 height 24
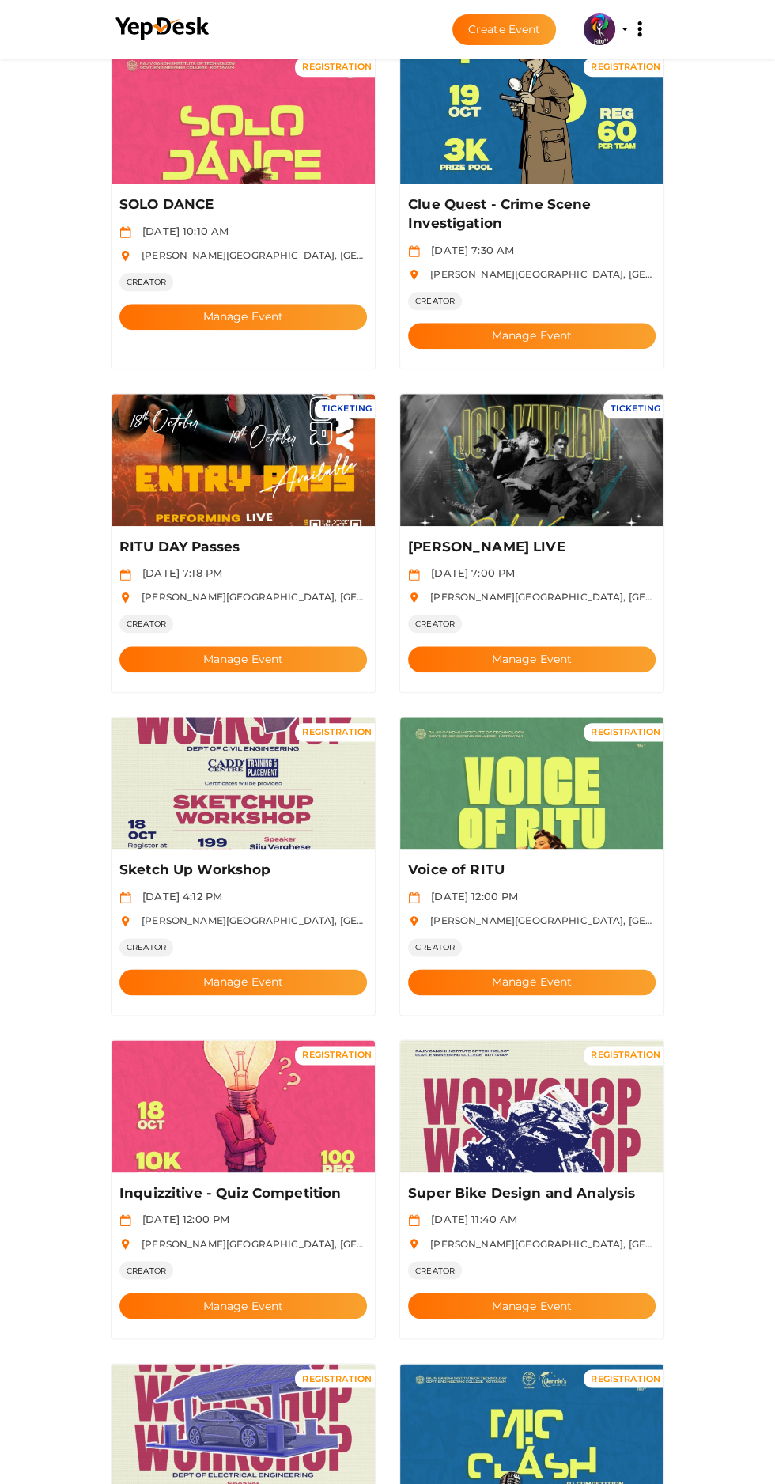
scroll to position [818, 0]
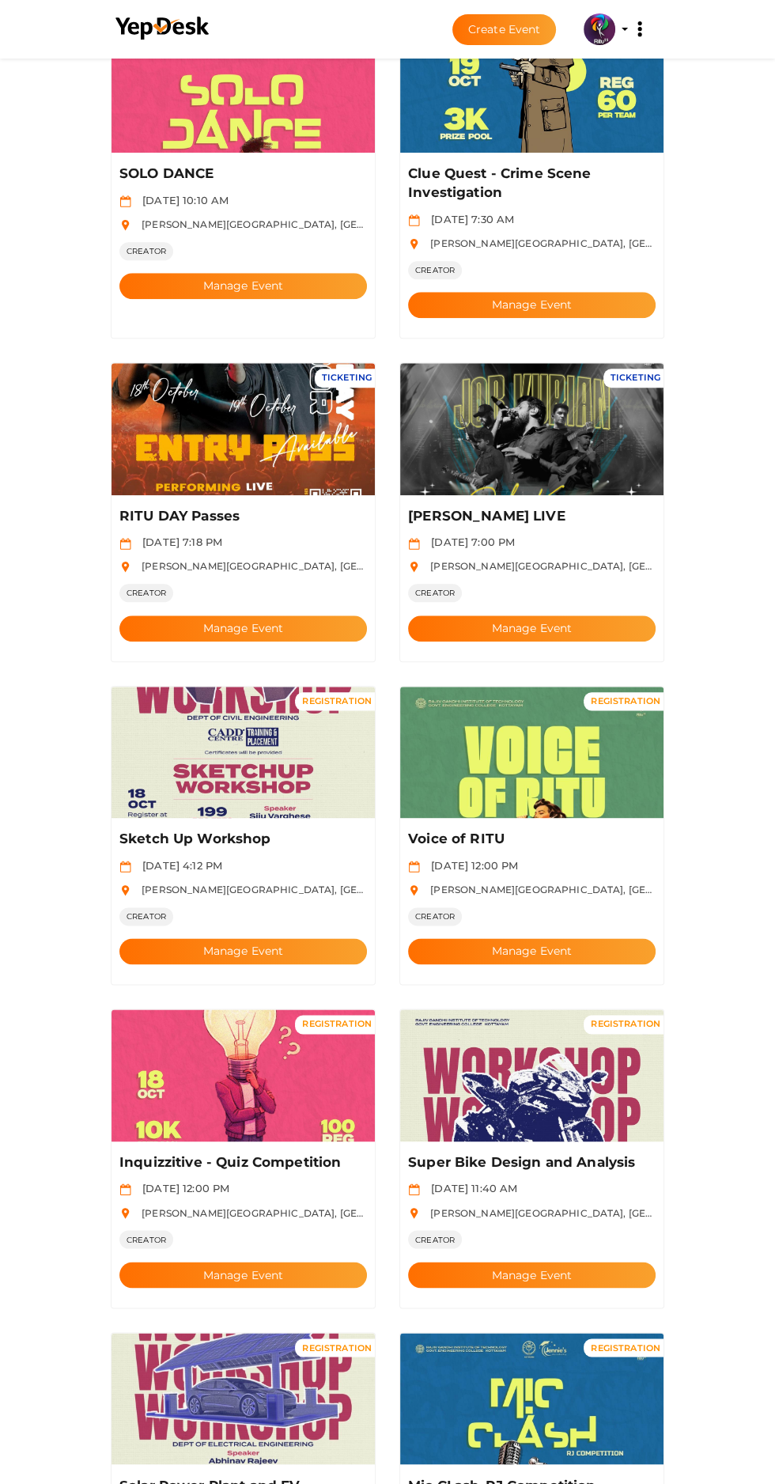
click at [195, 615] on button "Manage Event" at bounding box center [243, 628] width 248 height 26
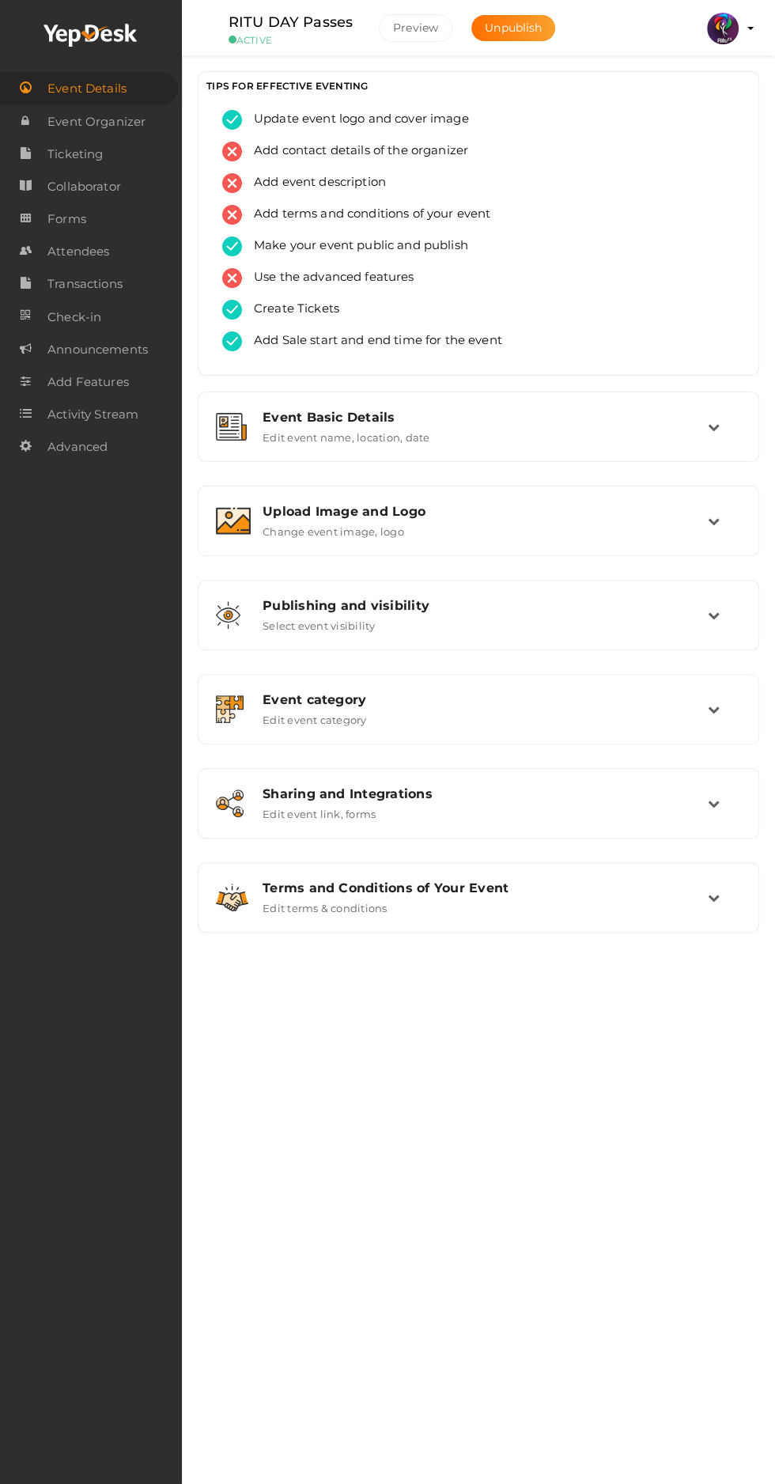
click at [51, 257] on span "Attendees" at bounding box center [78, 252] width 62 height 32
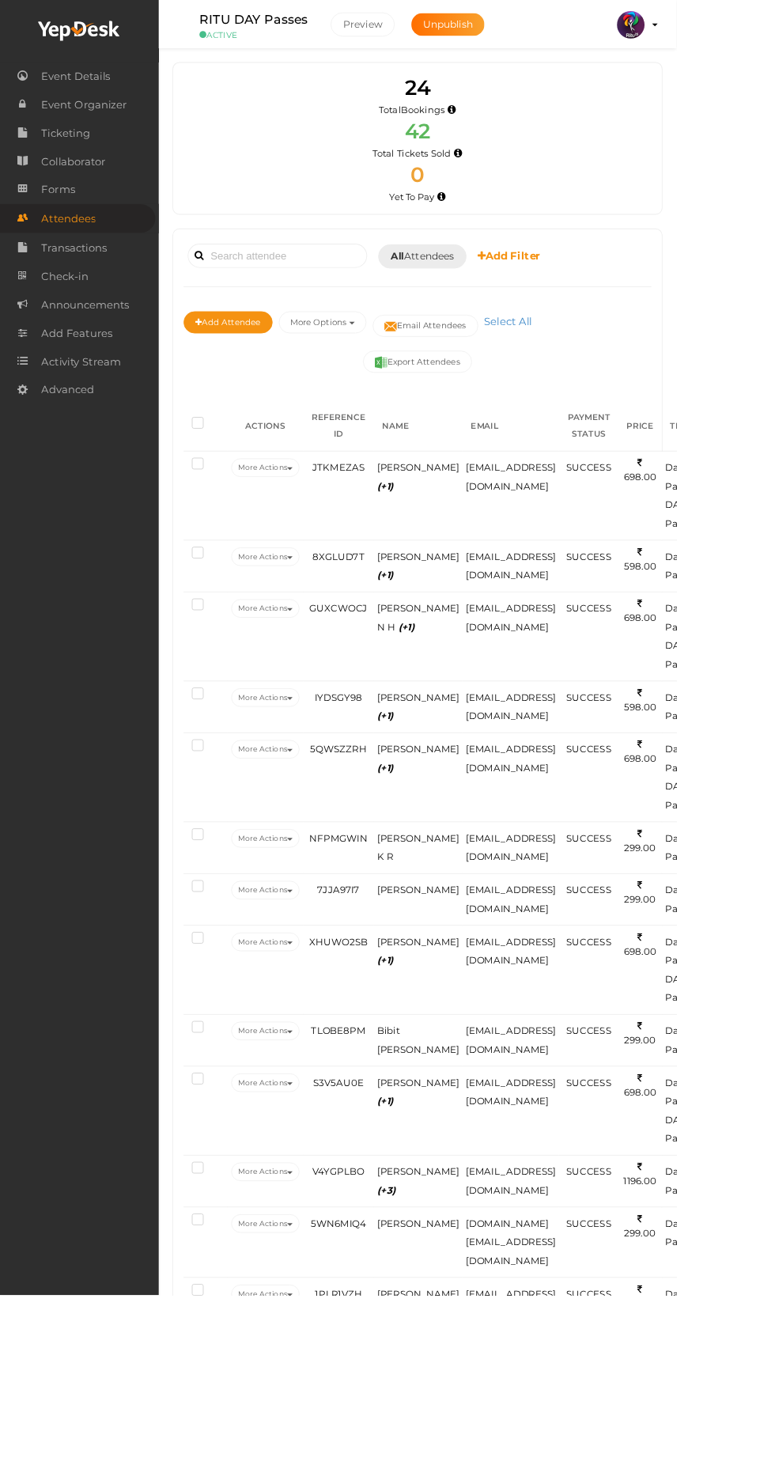
scroll to position [32, 0]
